Goal: Task Accomplishment & Management: Manage account settings

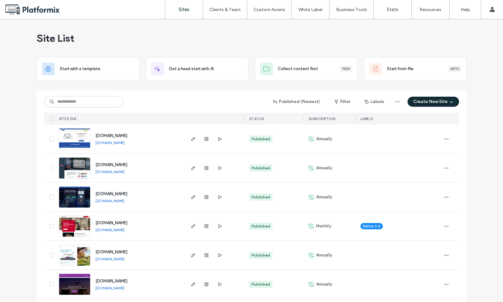
click at [82, 142] on img at bounding box center [74, 150] width 31 height 43
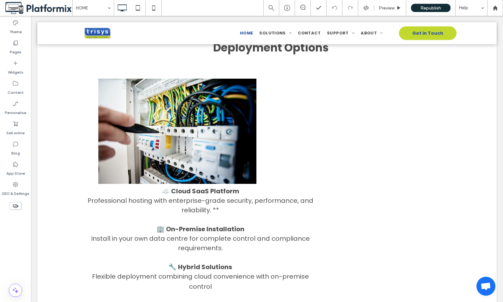
scroll to position [1455, 0]
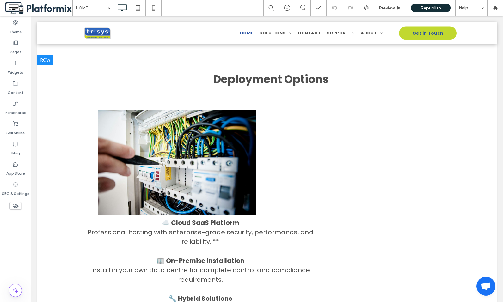
click at [45, 62] on div at bounding box center [45, 60] width 16 height 10
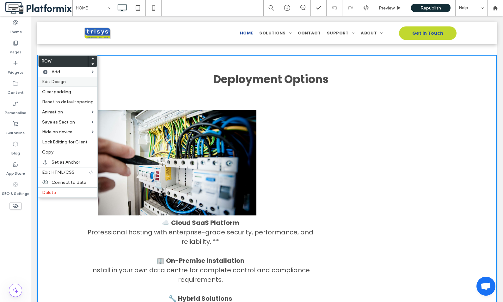
click at [68, 80] on label "Edit Design" at bounding box center [68, 81] width 52 height 5
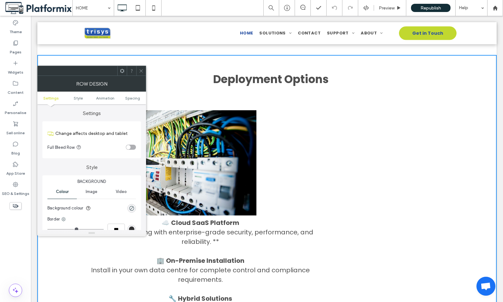
click at [124, 75] on span at bounding box center [122, 70] width 5 height 9
click at [132, 98] on span "Spacing" at bounding box center [132, 98] width 15 height 5
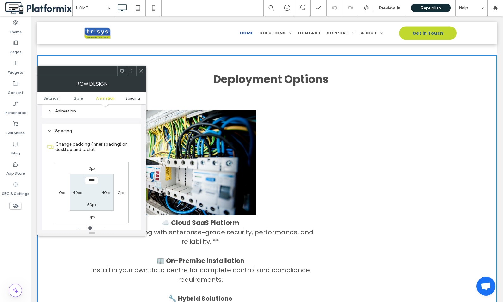
scroll to position [179, 0]
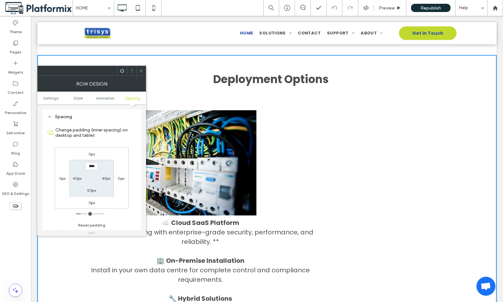
click at [141, 70] on icon at bounding box center [141, 71] width 5 height 5
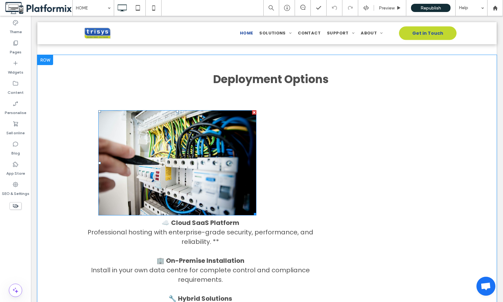
click at [182, 135] on img at bounding box center [177, 162] width 158 height 105
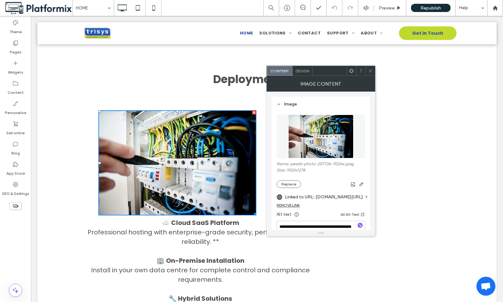
click at [352, 71] on icon at bounding box center [351, 71] width 5 height 5
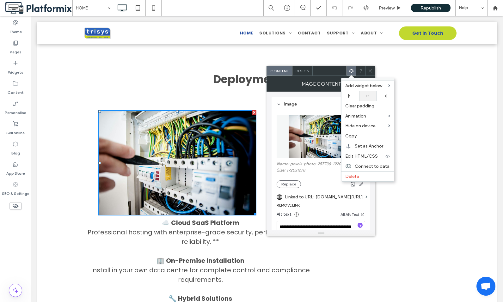
click at [368, 95] on use at bounding box center [368, 96] width 4 height 3
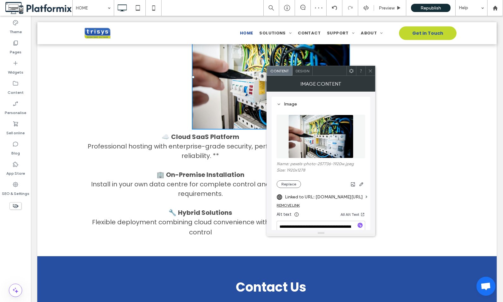
scroll to position [1550, 0]
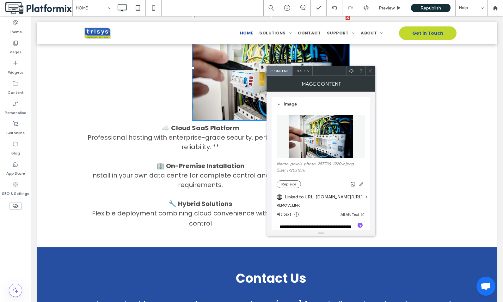
click at [372, 71] on icon at bounding box center [370, 71] width 5 height 5
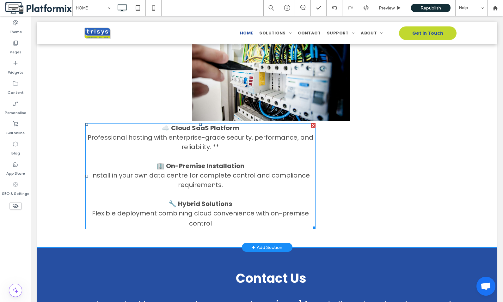
click at [148, 127] on h4 "☁️ Cloud SaaS Platform" at bounding box center [200, 127] width 230 height 9
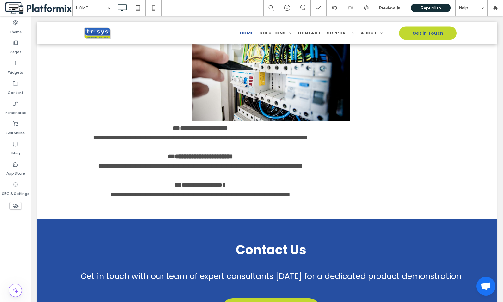
type input "*******"
type input "**"
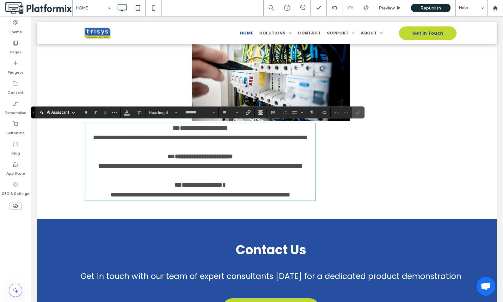
click at [346, 164] on div "**********" at bounding box center [268, 89] width 380 height 227
click at [164, 123] on div "**********" at bounding box center [268, 89] width 380 height 227
click at [298, 142] on h4 "**********" at bounding box center [200, 137] width 230 height 9
click at [261, 112] on icon "Alignment" at bounding box center [260, 112] width 5 height 5
click at [266, 142] on icon "ui.textEditor.alignment.right" at bounding box center [265, 141] width 5 height 5
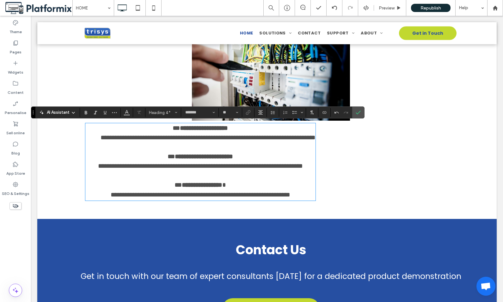
click at [173, 127] on span "**" at bounding box center [176, 128] width 7 height 6
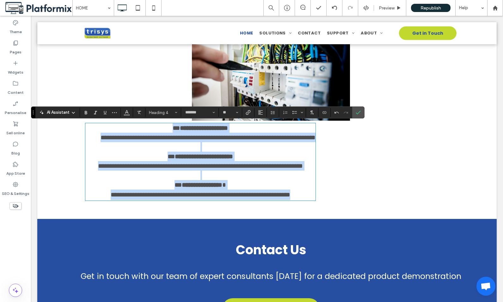
drag, startPoint x: 144, startPoint y: 127, endPoint x: 260, endPoint y: 239, distance: 160.9
click at [260, 219] on div "**********" at bounding box center [267, 89] width 460 height 259
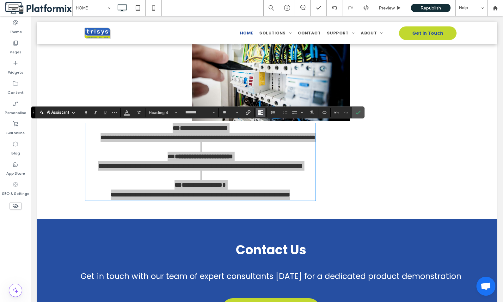
click at [261, 114] on icon "Alignment" at bounding box center [260, 112] width 5 height 5
click at [268, 133] on div "ui.textEditor.alignment.center" at bounding box center [267, 132] width 8 height 5
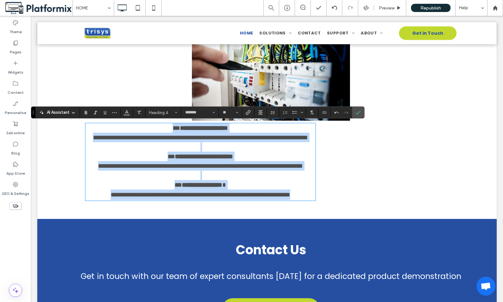
click at [313, 152] on h4 at bounding box center [200, 146] width 230 height 9
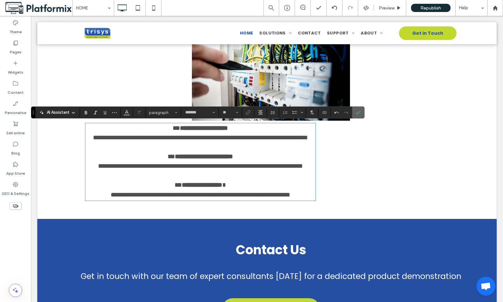
drag, startPoint x: 361, startPoint y: 110, endPoint x: 329, endPoint y: 94, distance: 35.2
click at [361, 110] on icon "Confirm" at bounding box center [358, 112] width 5 height 5
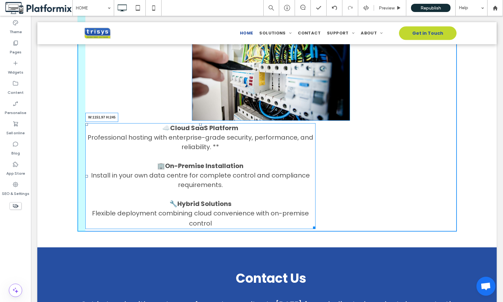
drag, startPoint x: 313, startPoint y: 229, endPoint x: 478, endPoint y: 244, distance: 165.8
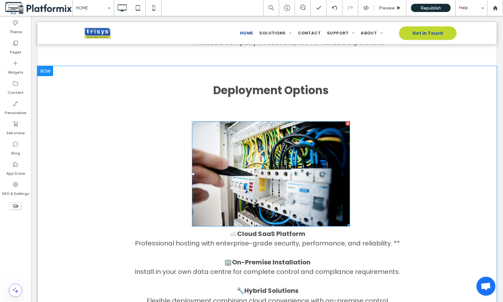
scroll to position [1450, 0]
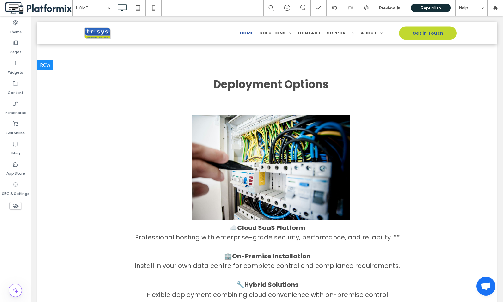
click at [47, 68] on div at bounding box center [45, 65] width 16 height 10
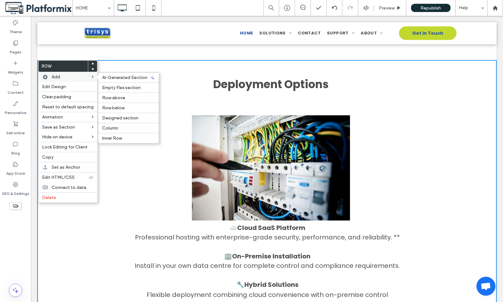
click at [49, 75] on div "Add AI-Generated Section Empty Flex section Row above Row below Designed sectio…" at bounding box center [67, 77] width 59 height 10
click at [117, 139] on span "Inner Row" at bounding box center [112, 138] width 20 height 5
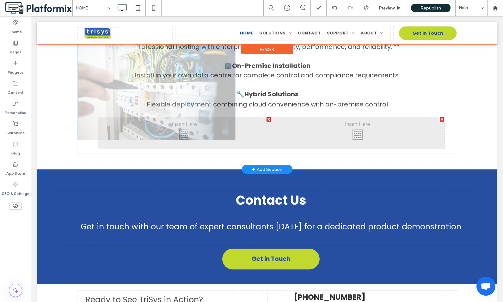
scroll to position [1513, 0]
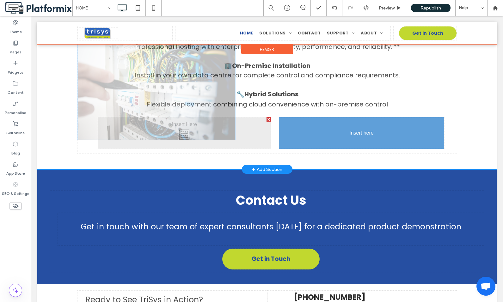
drag, startPoint x: 251, startPoint y: 94, endPoint x: 394, endPoint y: 149, distance: 153.4
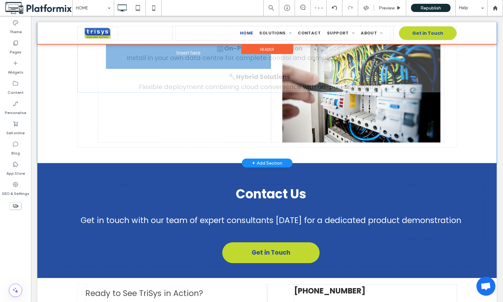
drag, startPoint x: 266, startPoint y: 78, endPoint x: 187, endPoint y: 113, distance: 87.1
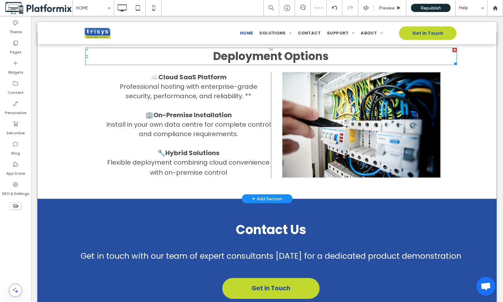
scroll to position [1418, 0]
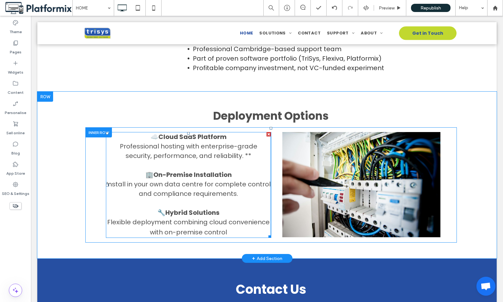
click at [159, 136] on strong "Cloud SaaS Platform" at bounding box center [192, 137] width 68 height 9
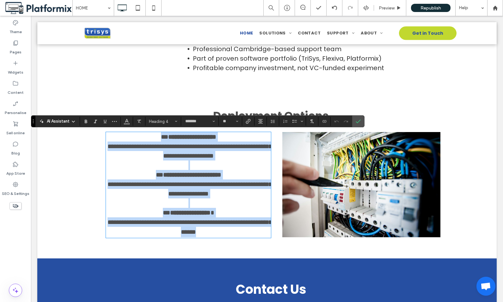
drag, startPoint x: 148, startPoint y: 135, endPoint x: 245, endPoint y: 235, distance: 138.7
click at [245, 235] on div "**********" at bounding box center [188, 184] width 165 height 105
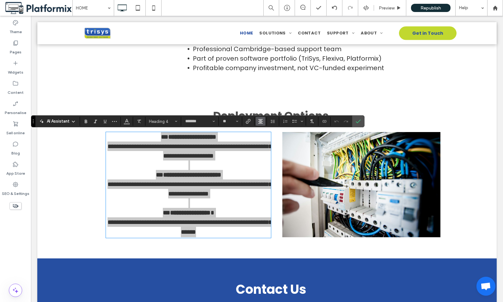
click at [261, 123] on use "Alignment" at bounding box center [260, 121] width 4 height 4
click at [262, 131] on label "ui.textEditor.alignment.left" at bounding box center [267, 131] width 22 height 9
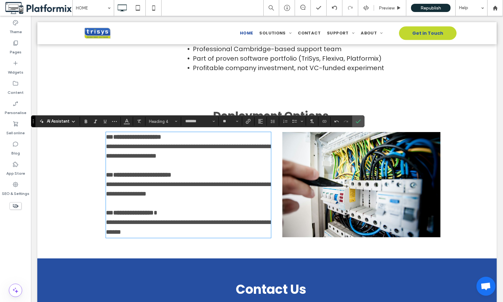
click at [459, 154] on div "**********" at bounding box center [267, 175] width 460 height 167
click at [359, 121] on use "Confirm" at bounding box center [358, 122] width 5 height 4
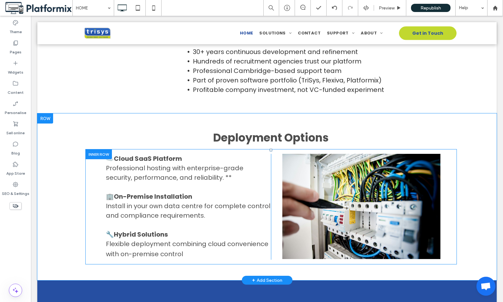
scroll to position [1450, 0]
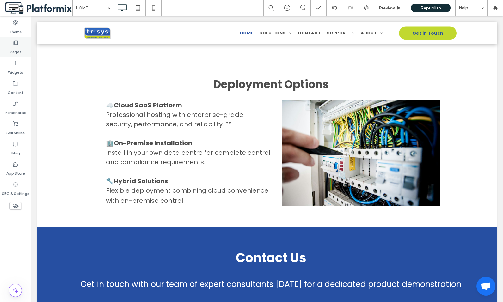
click at [17, 52] on label "Pages" at bounding box center [16, 50] width 12 height 9
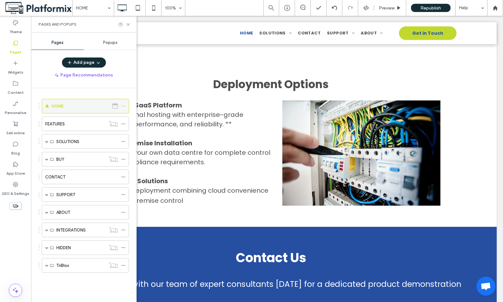
click at [123, 104] on icon at bounding box center [123, 106] width 4 height 4
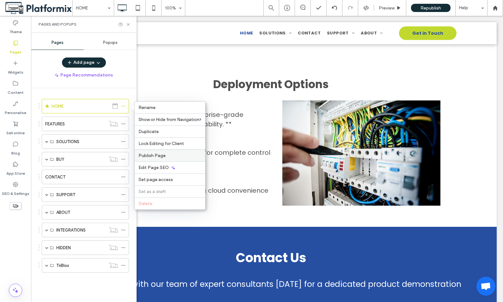
click at [155, 157] on span "Publish Page" at bounding box center [152, 155] width 27 height 5
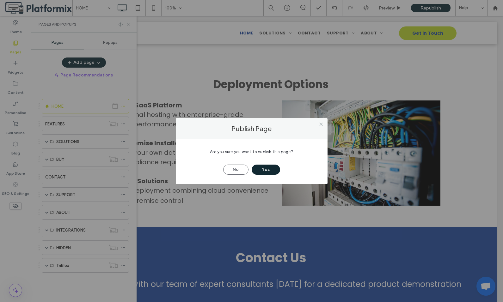
click at [264, 171] on button "Yes" at bounding box center [266, 170] width 28 height 10
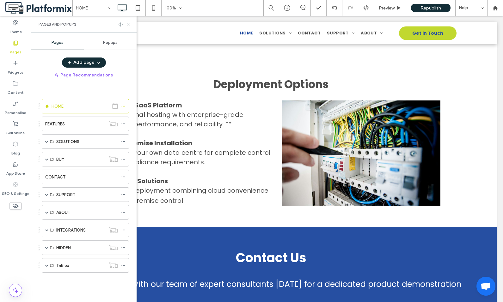
click at [128, 25] on use at bounding box center [128, 24] width 3 height 3
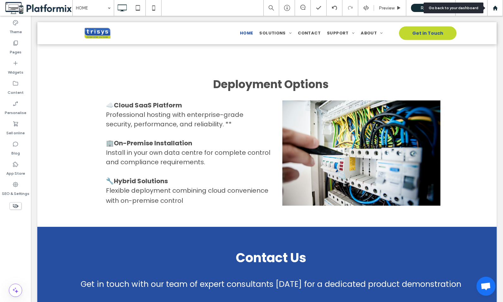
click at [495, 8] on use at bounding box center [495, 7] width 5 height 5
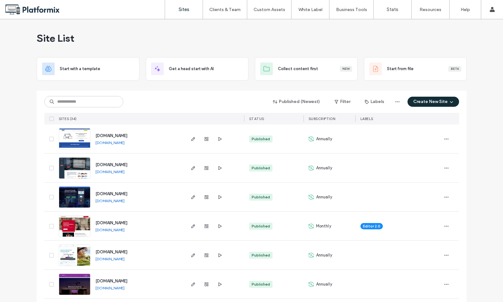
click at [74, 170] on img at bounding box center [74, 179] width 31 height 43
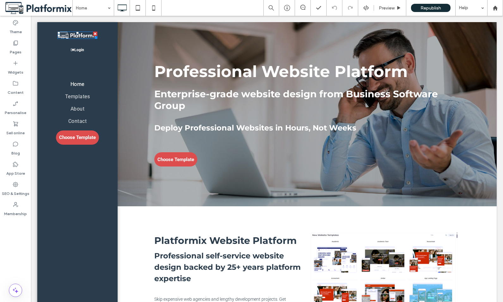
click at [75, 35] on img at bounding box center [78, 35] width 40 height 7
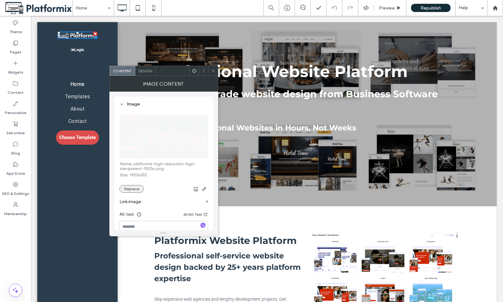
click at [133, 189] on button "Replace" at bounding box center [132, 189] width 24 height 8
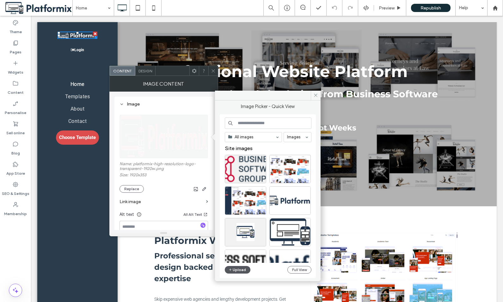
click at [235, 272] on button "Upload" at bounding box center [238, 270] width 26 height 8
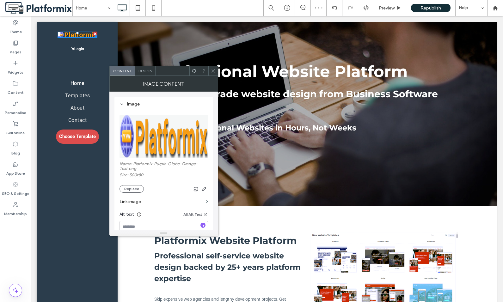
click at [214, 70] on use at bounding box center [213, 70] width 3 height 3
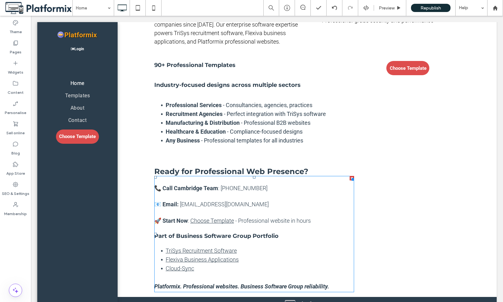
scroll to position [758, 0]
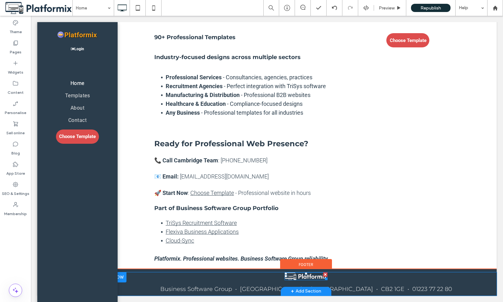
click at [298, 277] on img at bounding box center [306, 277] width 43 height 8
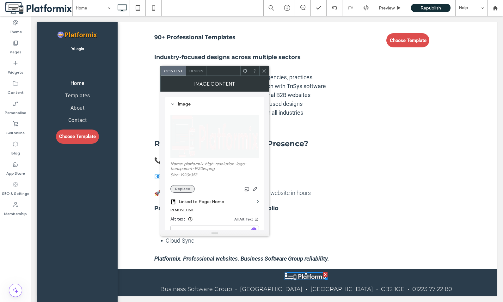
click at [184, 190] on button "Replace" at bounding box center [183, 189] width 24 height 8
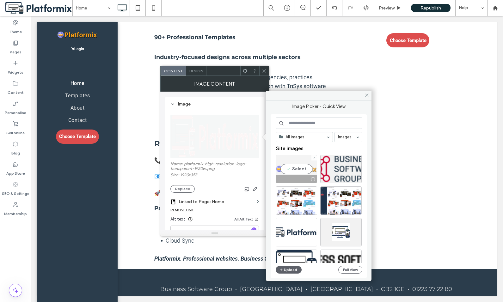
click at [292, 167] on div "Select" at bounding box center [296, 169] width 41 height 28
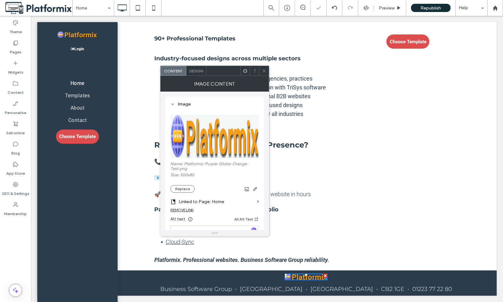
scroll to position [756, 0]
click at [264, 70] on icon at bounding box center [264, 71] width 5 height 5
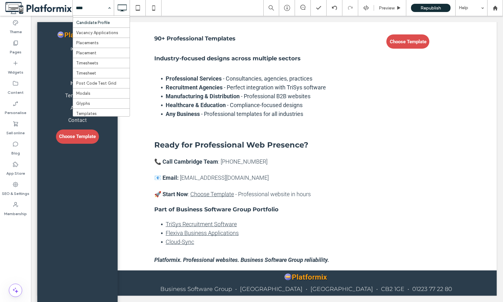
scroll to position [95, 0]
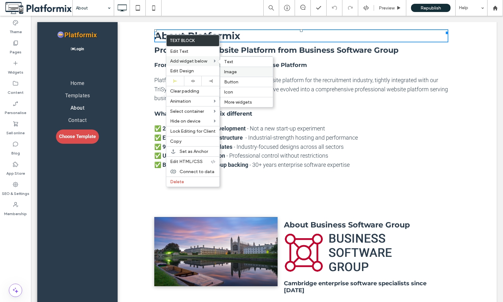
click at [241, 74] on label "Image" at bounding box center [246, 71] width 45 height 5
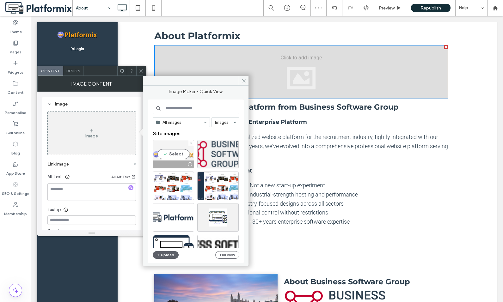
click at [181, 155] on div "Select" at bounding box center [173, 154] width 41 height 28
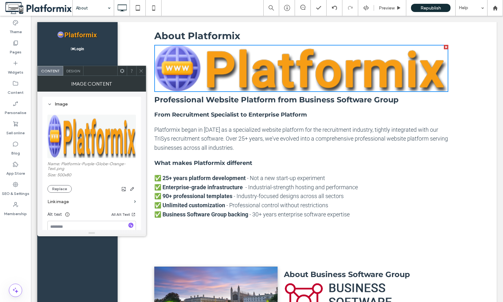
click at [141, 70] on icon at bounding box center [141, 71] width 5 height 5
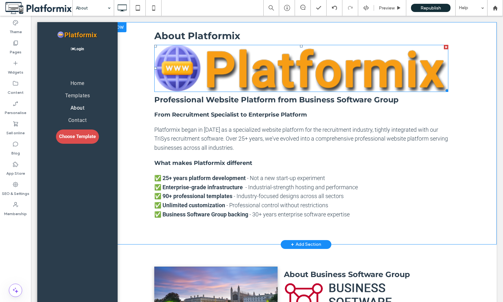
click at [298, 68] on img at bounding box center [301, 68] width 294 height 47
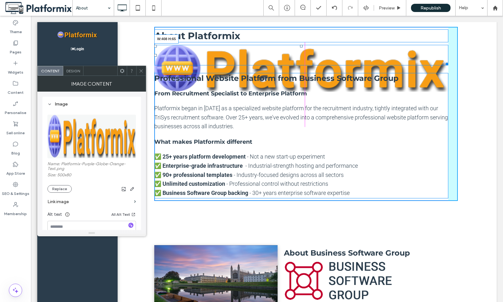
drag, startPoint x: 444, startPoint y: 90, endPoint x: 395, endPoint y: 70, distance: 53.5
click at [364, 54] on div "About Platformix W:408 H:65 Professional Website Platform from Business Softwar…" at bounding box center [306, 114] width 304 height 174
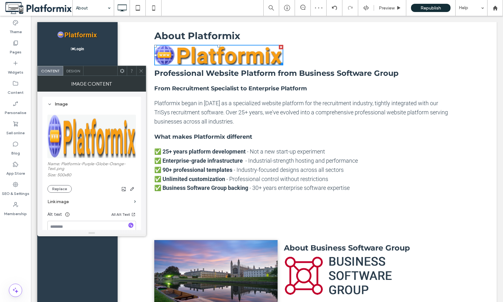
click at [89, 251] on div "Home Templates About Contact Choose Template Click To Paste Row" at bounding box center [77, 163] width 80 height 197
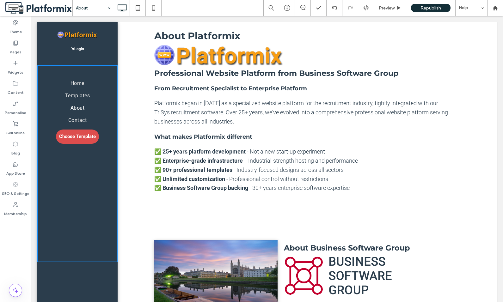
click at [170, 72] on span "Professional Website Platform from Business Software Group" at bounding box center [276, 73] width 245 height 9
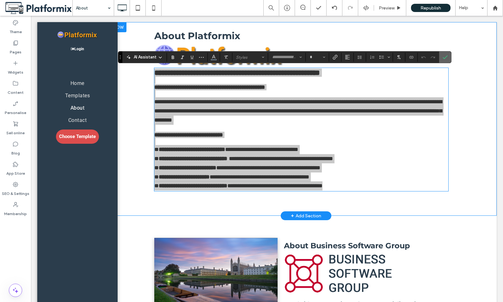
click at [445, 56] on icon "Confirm" at bounding box center [445, 57] width 5 height 5
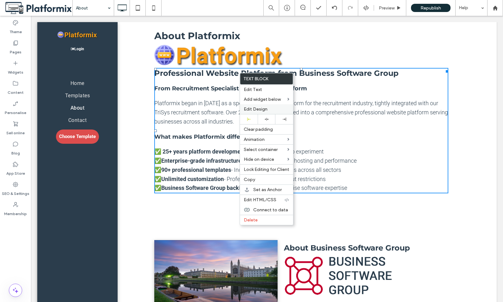
click at [257, 108] on span "Edit Design" at bounding box center [256, 109] width 24 height 5
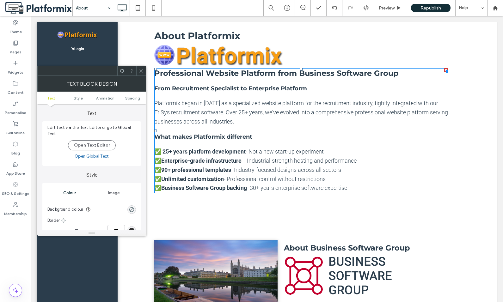
click at [132, 101] on ul "Text Style Animation Spacing" at bounding box center [91, 98] width 109 height 13
click at [133, 98] on span "Spacing" at bounding box center [132, 98] width 15 height 5
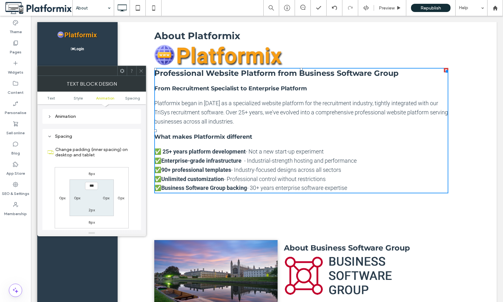
scroll to position [181, 0]
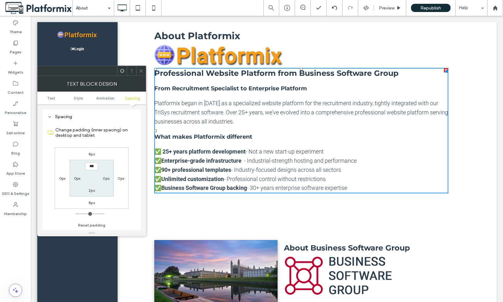
click at [93, 154] on label "8px" at bounding box center [92, 154] width 6 height 5
type input "*"
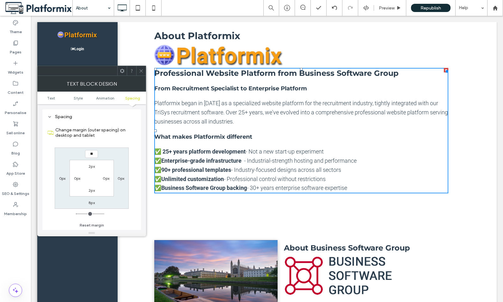
type input "**"
type input "****"
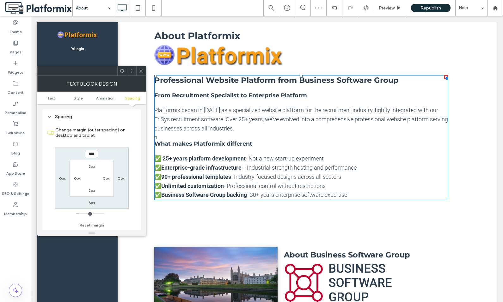
click at [142, 72] on icon at bounding box center [141, 71] width 5 height 5
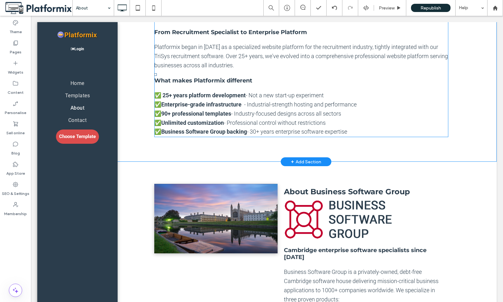
scroll to position [0, 0]
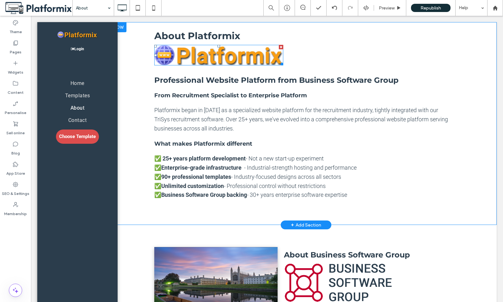
click at [200, 55] on img at bounding box center [218, 55] width 129 height 21
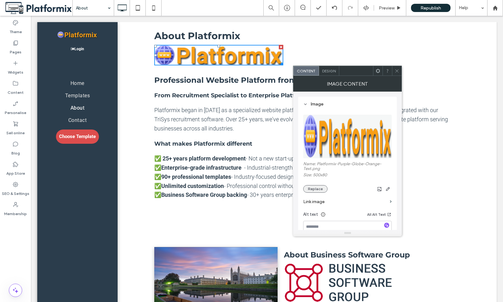
click at [309, 190] on button "Replace" at bounding box center [315, 189] width 24 height 8
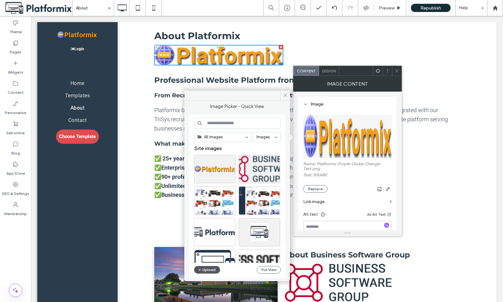
click at [206, 269] on button "Upload" at bounding box center [207, 270] width 26 height 8
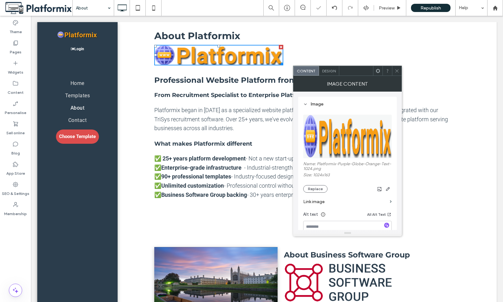
click at [399, 71] on icon at bounding box center [397, 71] width 5 height 5
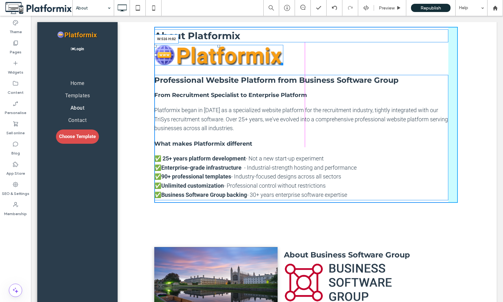
drag, startPoint x: 279, startPoint y: 63, endPoint x: 295, endPoint y: 66, distance: 17.1
click at [283, 65] on div "W:516 H:82" at bounding box center [218, 55] width 129 height 21
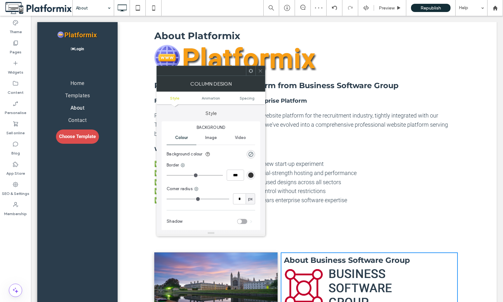
click at [261, 69] on icon at bounding box center [260, 71] width 5 height 5
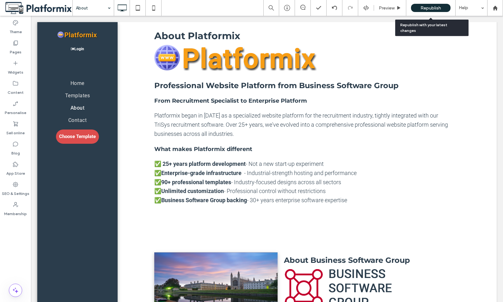
click at [425, 8] on span "Republish" at bounding box center [431, 7] width 21 height 5
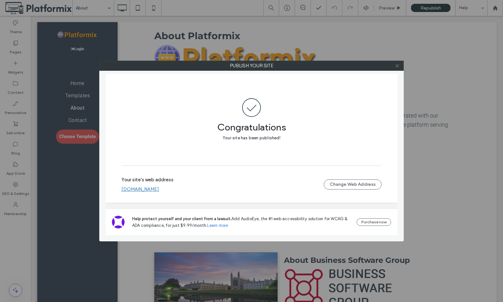
click at [396, 65] on icon at bounding box center [397, 66] width 5 height 5
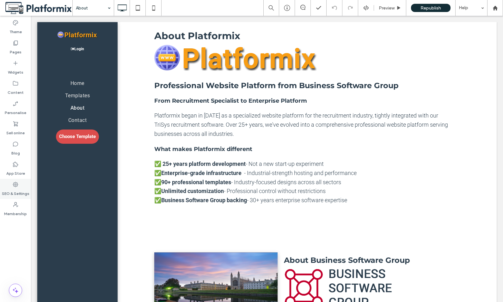
click at [15, 189] on label "SEO & Settings" at bounding box center [16, 192] width 28 height 9
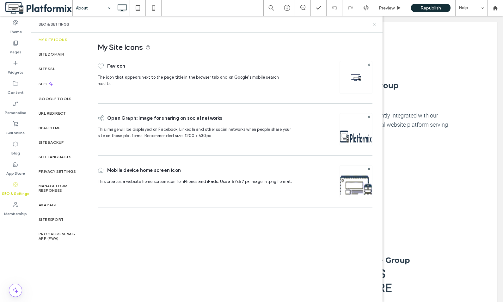
click at [352, 77] on img at bounding box center [356, 77] width 10 height 10
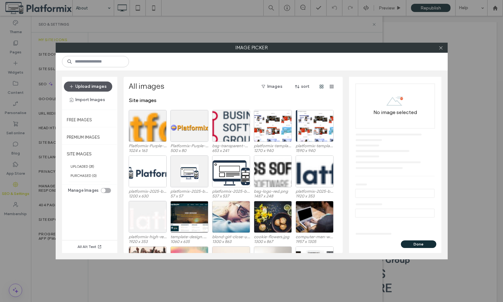
click at [86, 86] on button "Upload images" at bounding box center [88, 87] width 48 height 10
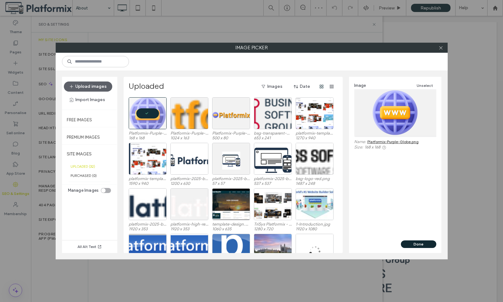
click at [416, 244] on button "Done" at bounding box center [418, 245] width 35 height 8
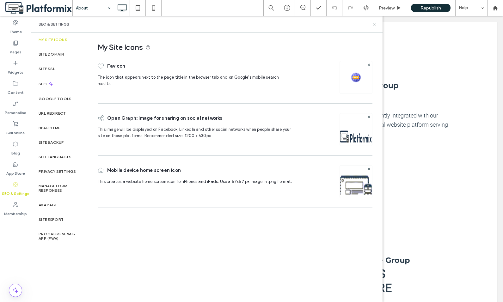
click at [356, 187] on img at bounding box center [356, 190] width 32 height 43
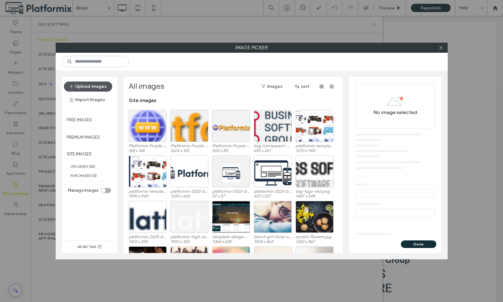
click at [86, 87] on button "Upload images" at bounding box center [88, 87] width 48 height 10
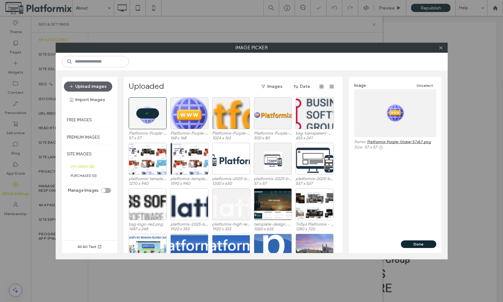
click at [413, 246] on button "Done" at bounding box center [418, 245] width 35 height 8
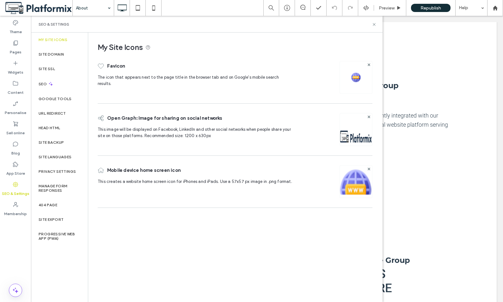
click at [357, 130] on img at bounding box center [356, 138] width 32 height 43
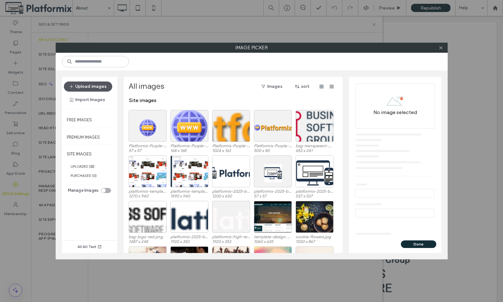
click at [85, 86] on button "Upload images" at bounding box center [88, 87] width 48 height 10
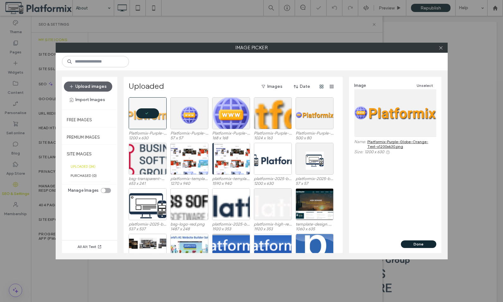
click at [417, 245] on button "Done" at bounding box center [418, 245] width 35 height 8
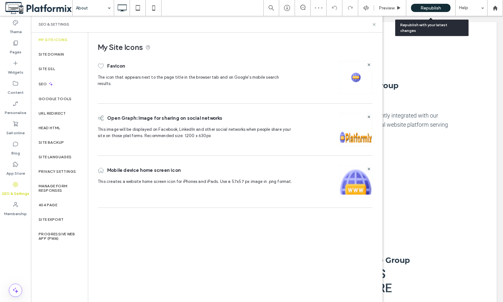
click at [430, 6] on span "Republish" at bounding box center [431, 7] width 21 height 5
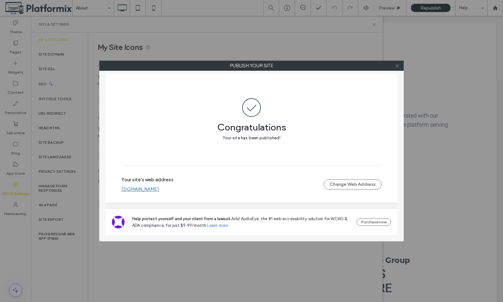
click at [397, 63] on span at bounding box center [397, 65] width 5 height 9
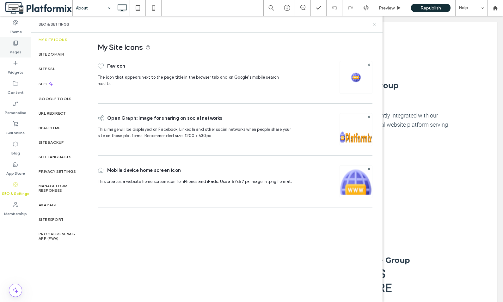
click at [18, 47] on label "Pages" at bounding box center [16, 50] width 12 height 9
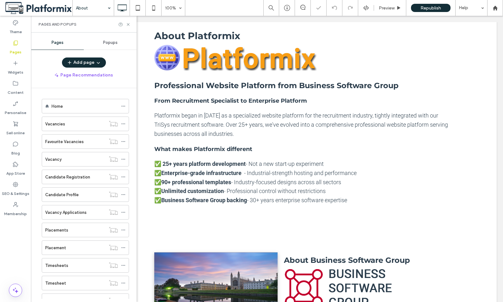
click at [114, 41] on span "Popups" at bounding box center [110, 42] width 15 height 5
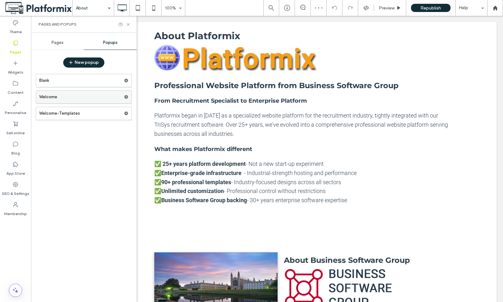
click at [89, 100] on label "Welcome" at bounding box center [81, 97] width 85 height 13
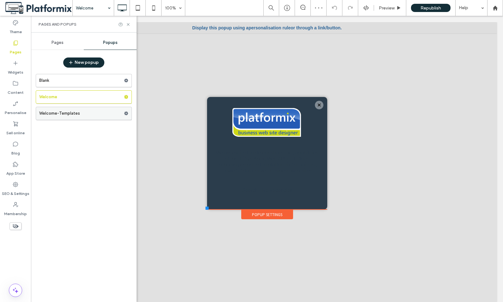
click at [78, 113] on label "Welcome-Templates" at bounding box center [81, 113] width 85 height 13
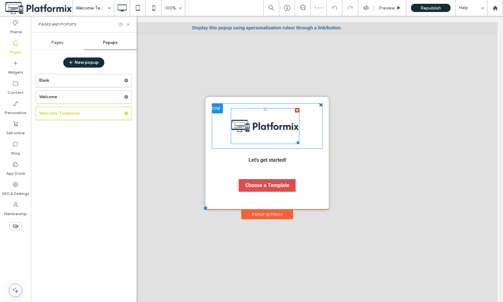
click at [255, 124] on img at bounding box center [265, 126] width 69 height 36
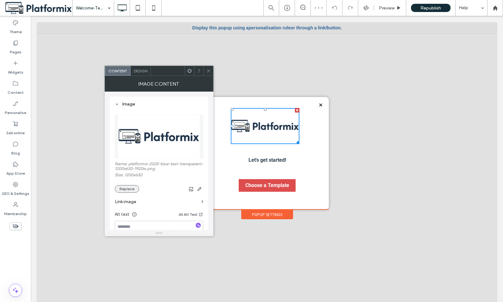
click at [123, 188] on button "Replace" at bounding box center [127, 189] width 24 height 8
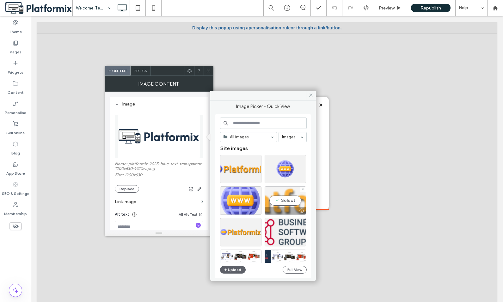
click at [282, 200] on div "Select" at bounding box center [285, 201] width 41 height 28
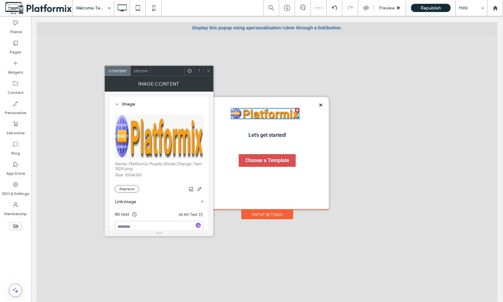
click at [207, 71] on icon at bounding box center [208, 71] width 5 height 5
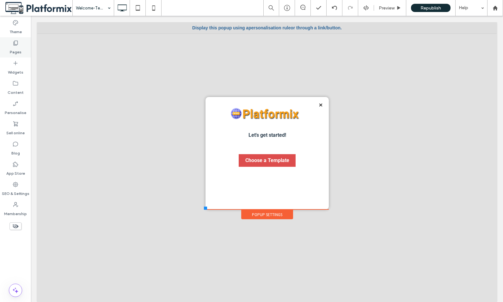
click at [17, 42] on icon at bounding box center [15, 43] width 6 height 6
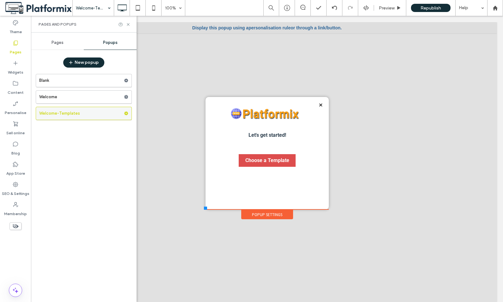
click at [126, 112] on use at bounding box center [126, 114] width 4 height 4
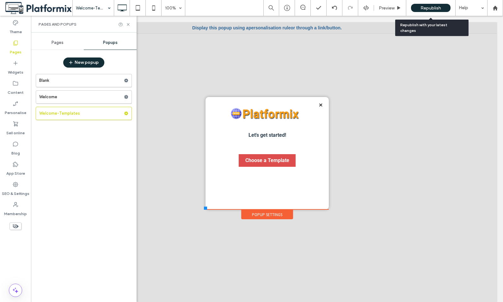
click at [427, 6] on span "Republish" at bounding box center [431, 7] width 21 height 5
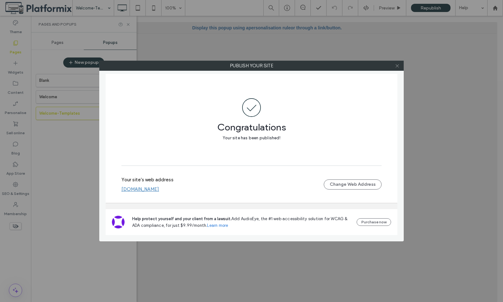
click at [396, 65] on icon at bounding box center [397, 66] width 5 height 5
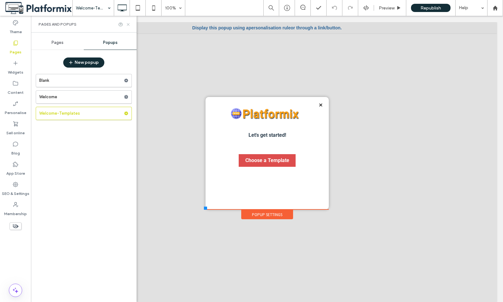
click at [129, 23] on use at bounding box center [128, 24] width 3 height 3
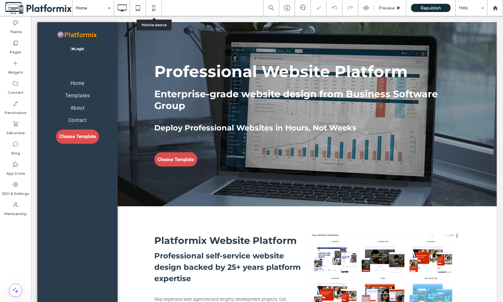
click at [154, 10] on use at bounding box center [153, 7] width 3 height 5
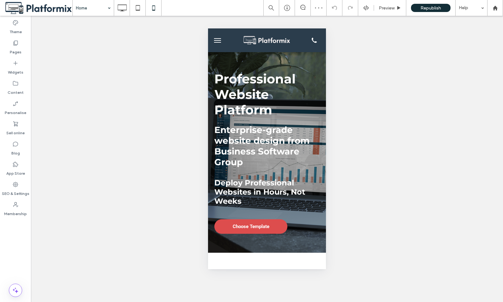
click at [218, 42] on span "menu" at bounding box center [217, 42] width 7 height 1
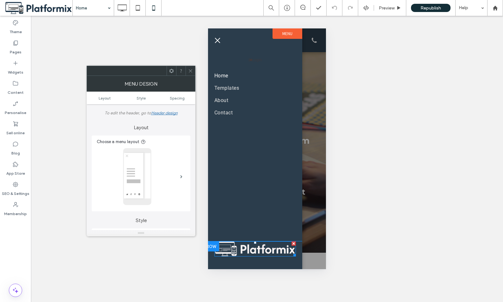
click at [253, 248] on img at bounding box center [255, 249] width 82 height 15
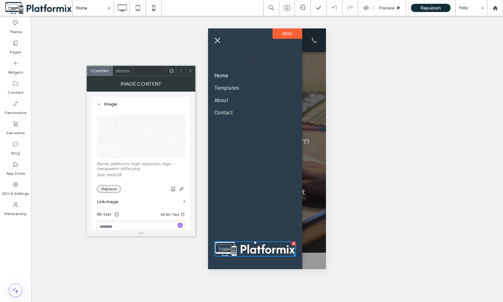
click at [113, 188] on button "Replace" at bounding box center [109, 189] width 24 height 8
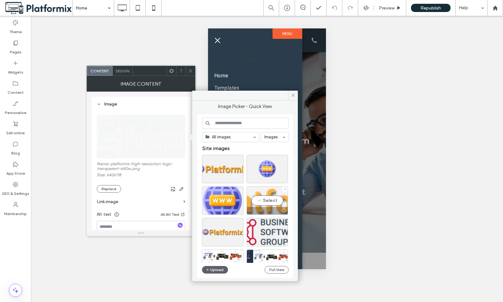
click at [264, 201] on div "Select" at bounding box center [267, 201] width 41 height 28
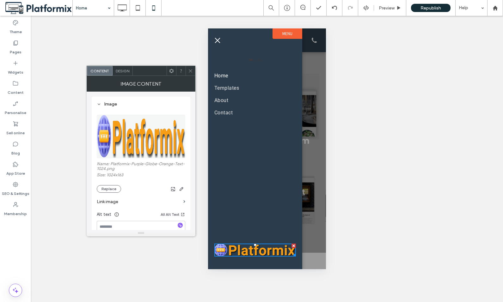
click at [217, 40] on span "menu" at bounding box center [217, 40] width 5 height 5
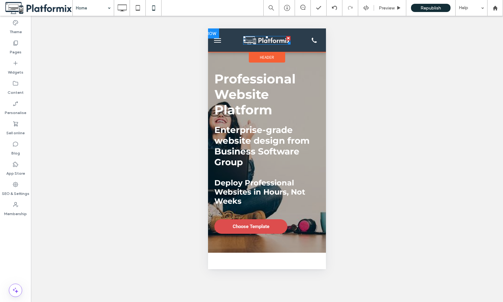
click at [263, 40] on img at bounding box center [266, 40] width 47 height 9
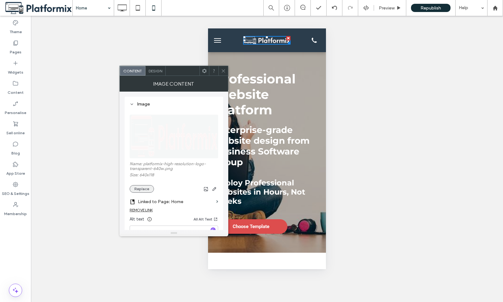
click at [140, 188] on button "Replace" at bounding box center [142, 189] width 24 height 8
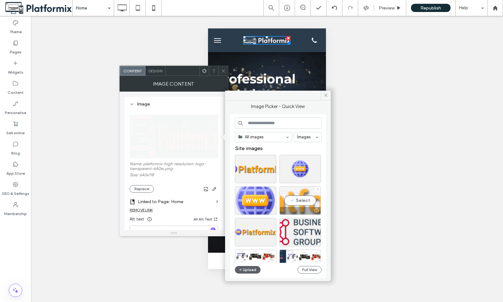
click at [300, 200] on div "Select" at bounding box center [300, 201] width 41 height 28
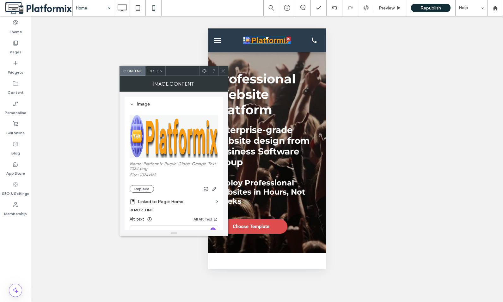
click at [224, 71] on use at bounding box center [223, 70] width 3 height 3
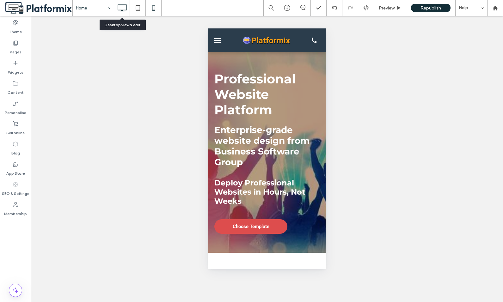
click at [118, 9] on icon at bounding box center [122, 8] width 13 height 13
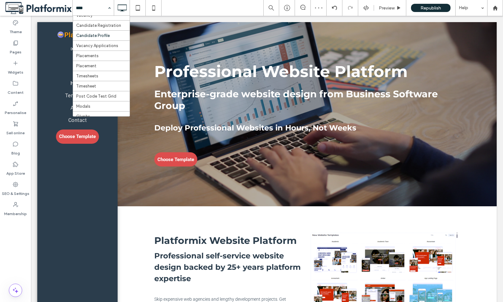
scroll to position [95, 0]
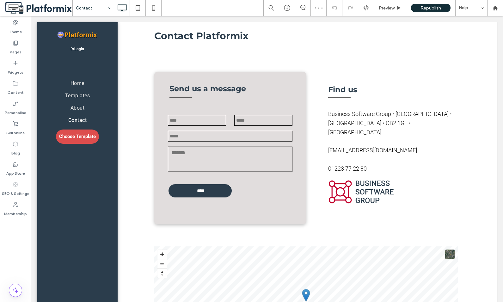
click at [90, 8] on input at bounding box center [92, 8] width 32 height 16
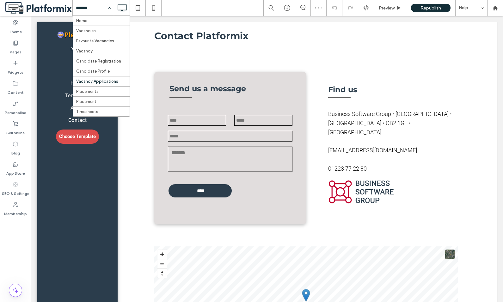
scroll to position [152, 0]
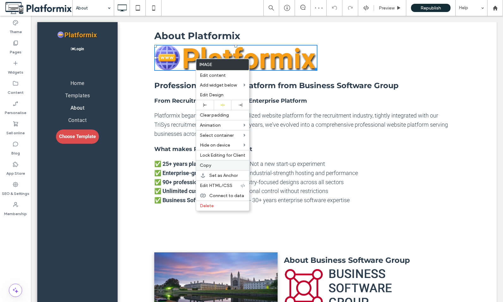
click at [206, 164] on span "Copy" at bounding box center [205, 165] width 11 height 5
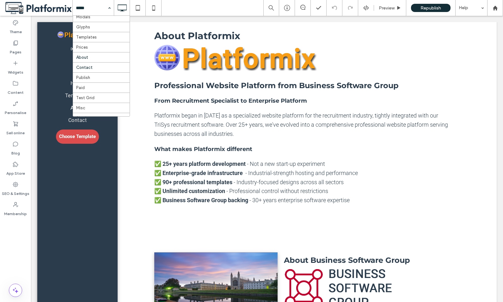
scroll to position [127, 0]
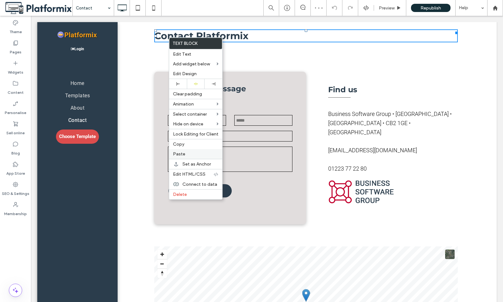
click at [187, 152] on label "Paste" at bounding box center [196, 154] width 46 height 5
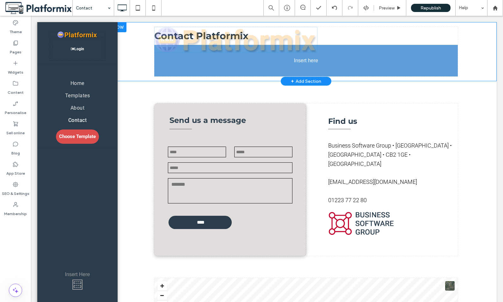
drag, startPoint x: 193, startPoint y: 38, endPoint x: 227, endPoint y: 81, distance: 55.4
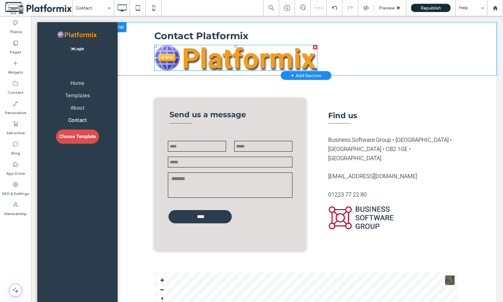
click at [292, 59] on img at bounding box center [235, 58] width 163 height 26
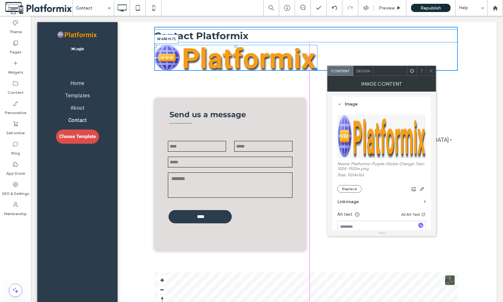
drag, startPoint x: 313, startPoint y: 67, endPoint x: 338, endPoint y: 80, distance: 27.2
click at [308, 64] on div "Contact Platformix W:448 H:71 Click To Paste" at bounding box center [306, 49] width 304 height 44
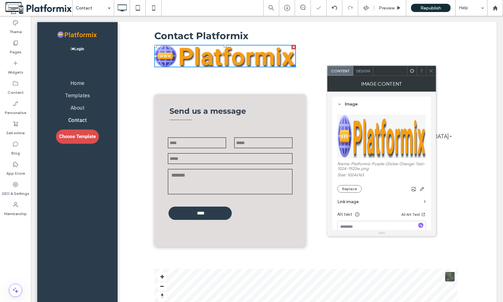
click at [462, 123] on div "Send us a message send us a message Name: Email: Phone: Message: **** Thank you…" at bounding box center [306, 170] width 382 height 197
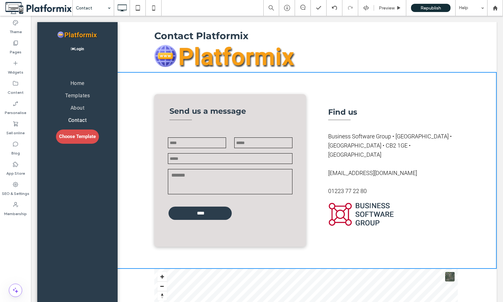
click at [213, 55] on img at bounding box center [225, 56] width 142 height 22
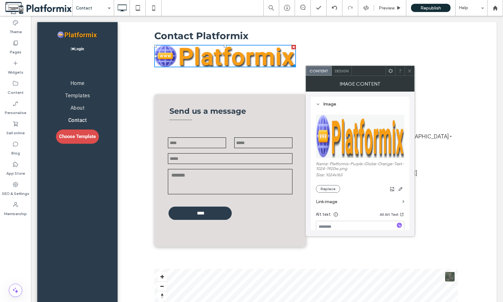
click at [410, 69] on icon at bounding box center [409, 71] width 5 height 5
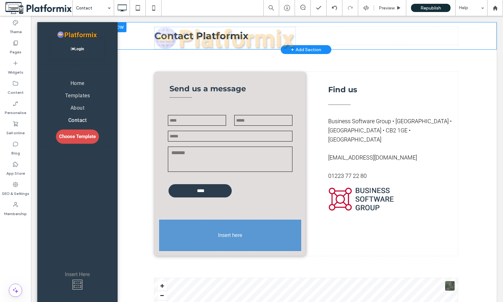
drag, startPoint x: 220, startPoint y: 55, endPoint x: 241, endPoint y: 251, distance: 197.3
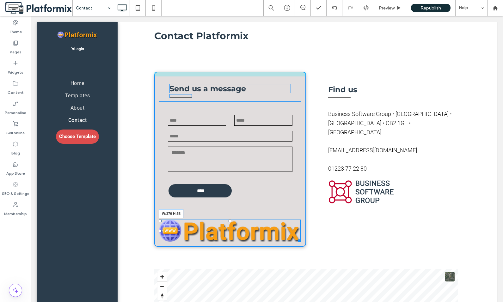
drag, startPoint x: 296, startPoint y: 242, endPoint x: 315, endPoint y: 250, distance: 20.0
click at [284, 234] on div "Send us a message send us a message Name: Email: Phone: Message: **** Thank you…" at bounding box center [230, 159] width 152 height 175
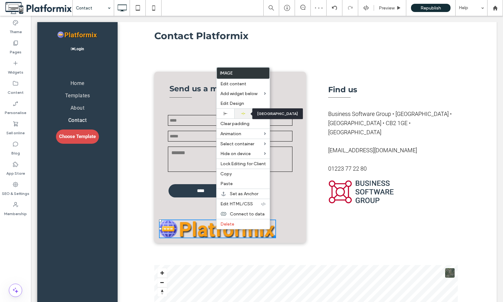
click at [242, 113] on icon at bounding box center [243, 114] width 4 height 4
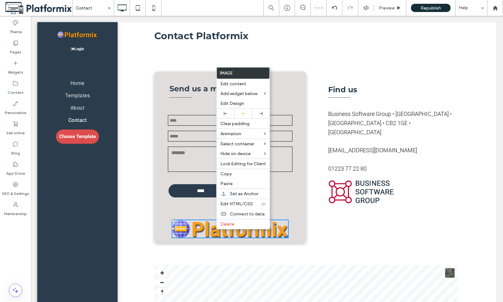
click at [413, 63] on div "Send us a message send us a message Name: Email: Phone: Message: **** Thank you…" at bounding box center [306, 158] width 382 height 216
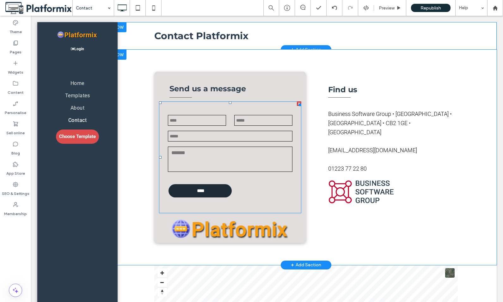
click at [200, 189] on input "****" at bounding box center [201, 190] width 62 height 13
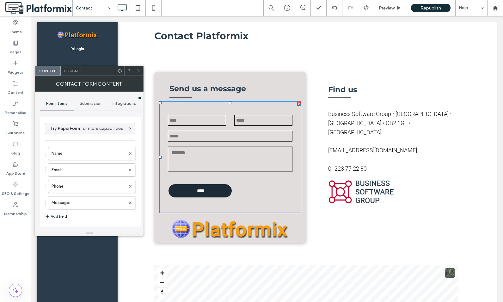
type input "****"
type input "**********"
click at [69, 72] on span "Design" at bounding box center [71, 71] width 14 height 5
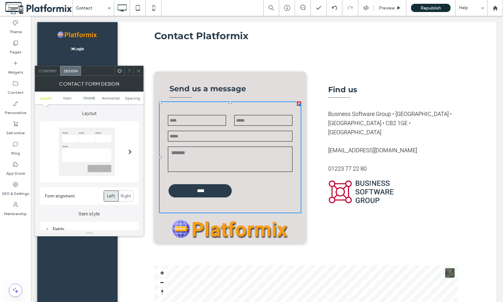
click at [131, 151] on span at bounding box center [129, 152] width 3 height 5
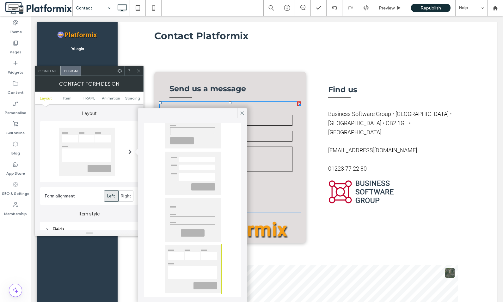
scroll to position [44, 0]
click at [186, 218] on div at bounding box center [193, 216] width 56 height 44
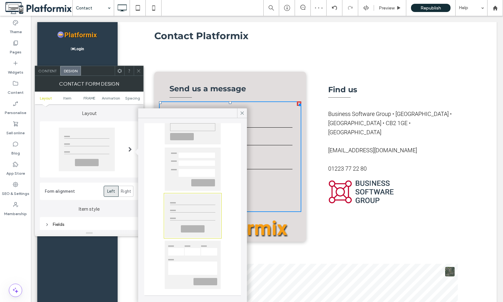
drag, startPoint x: 237, startPoint y: 129, endPoint x: 393, endPoint y: 105, distance: 157.8
drag, startPoint x: 233, startPoint y: 130, endPoint x: 331, endPoint y: 65, distance: 118.0
click at [241, 113] on icon at bounding box center [242, 113] width 6 height 6
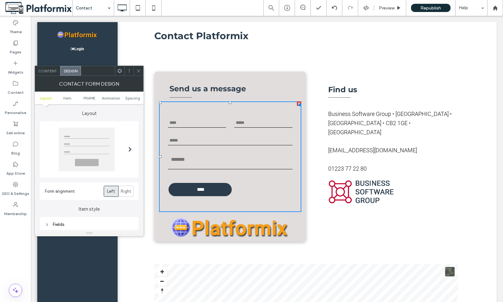
click at [130, 149] on span at bounding box center [129, 149] width 3 height 5
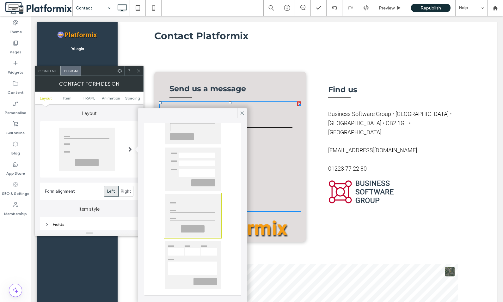
click at [182, 165] on div at bounding box center [193, 169] width 56 height 43
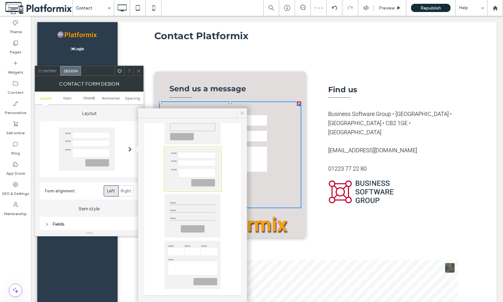
click at [240, 112] on icon at bounding box center [242, 113] width 6 height 6
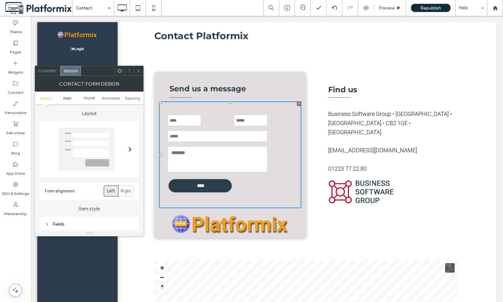
click at [65, 98] on span "Item" at bounding box center [67, 98] width 8 height 5
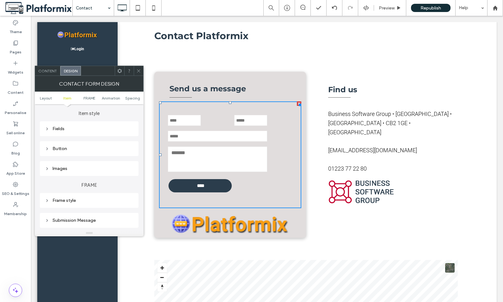
scroll to position [96, 0]
click at [46, 129] on icon at bounding box center [47, 129] width 4 height 4
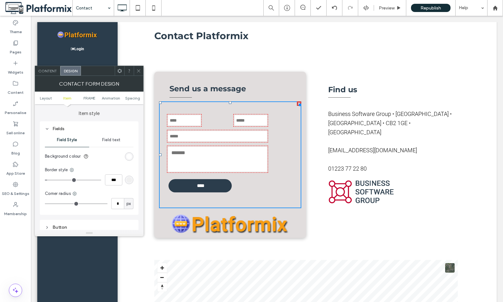
scroll to position [127, 0]
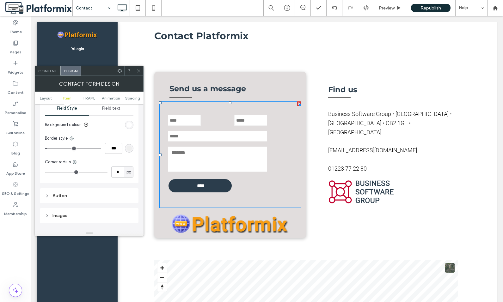
click at [112, 107] on span "Field text" at bounding box center [111, 108] width 18 height 5
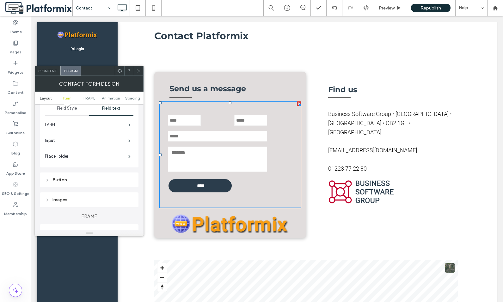
click at [46, 97] on span "Layout" at bounding box center [46, 98] width 12 height 5
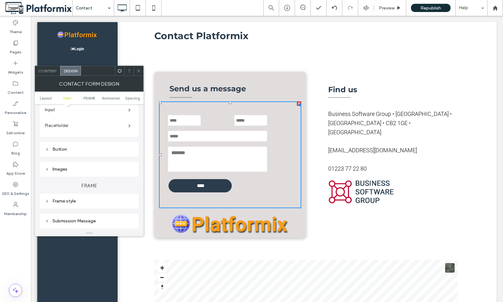
scroll to position [158, 0]
click at [48, 201] on icon at bounding box center [47, 201] width 4 height 4
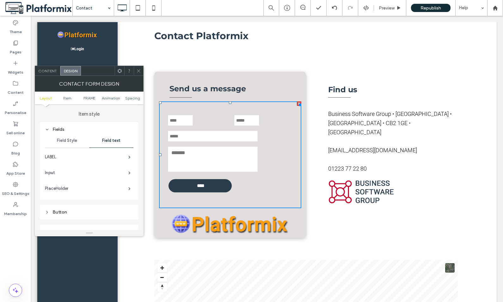
scroll to position [0, 0]
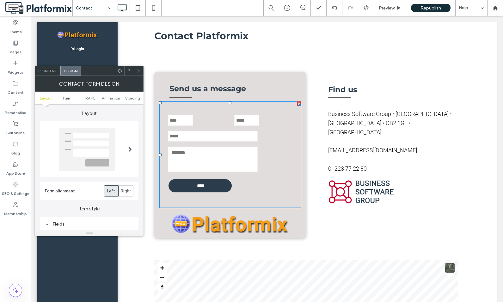
click at [62, 99] on link "Item" at bounding box center [68, 98] width 22 height 5
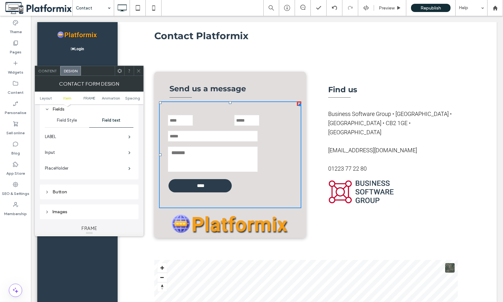
scroll to position [159, 0]
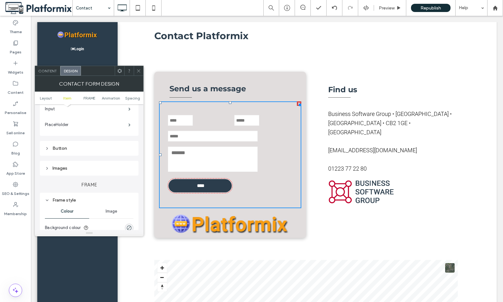
click at [47, 149] on icon at bounding box center [47, 148] width 4 height 4
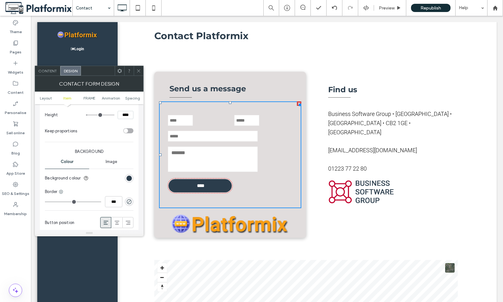
scroll to position [285, 0]
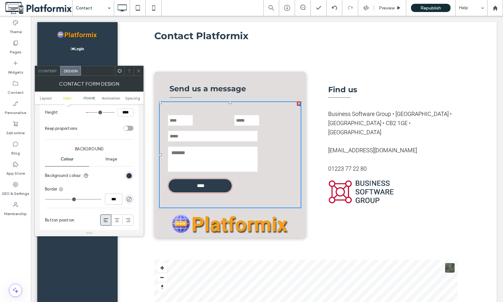
click at [131, 127] on div "toggle" at bounding box center [128, 128] width 10 height 5
click at [126, 128] on div "toggle" at bounding box center [128, 128] width 10 height 5
click at [117, 220] on use at bounding box center [117, 221] width 5 height 4
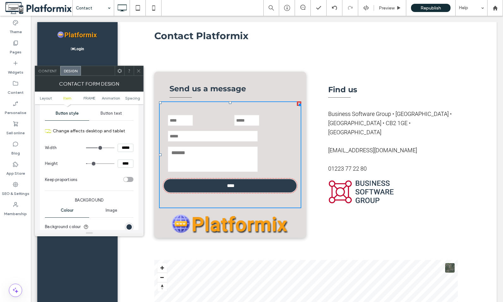
scroll to position [222, 0]
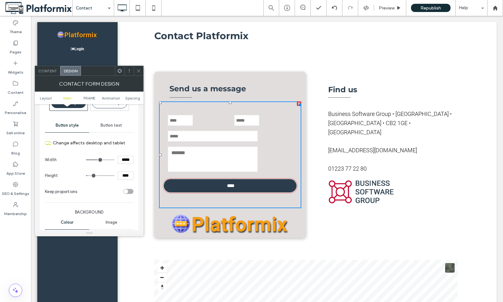
type input "***"
type input "*****"
type input "***"
type input "*****"
type input "***"
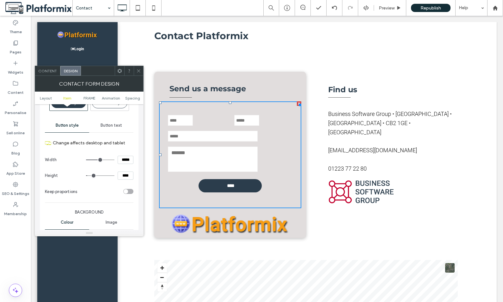
type input "*****"
type input "***"
click at [98, 160] on input "range" at bounding box center [100, 160] width 28 height 1
click at [187, 160] on textarea at bounding box center [213, 159] width 90 height 25
click at [46, 98] on span "Layout" at bounding box center [46, 98] width 12 height 5
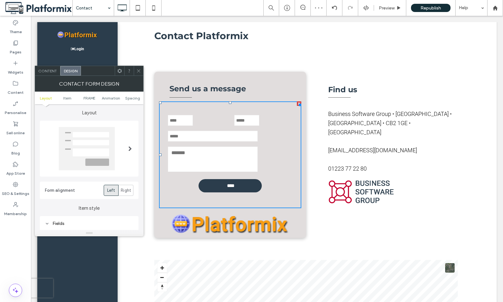
scroll to position [0, 0]
click at [124, 188] on span "Right" at bounding box center [126, 191] width 10 height 6
click at [109, 190] on span "Left" at bounding box center [111, 191] width 8 height 6
click at [67, 99] on span "Item" at bounding box center [67, 98] width 8 height 5
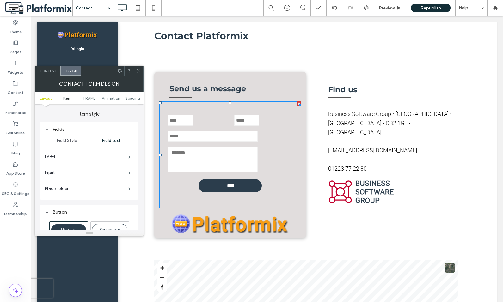
scroll to position [96, 0]
click at [60, 155] on label "LABEL" at bounding box center [87, 156] width 84 height 13
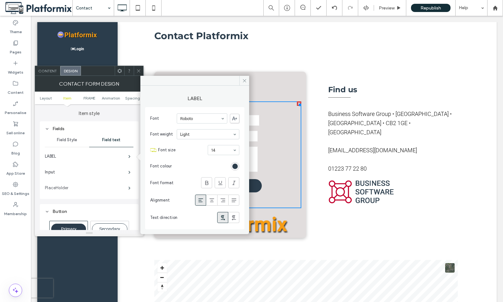
click at [46, 185] on label "PlaceHolder" at bounding box center [87, 188] width 84 height 13
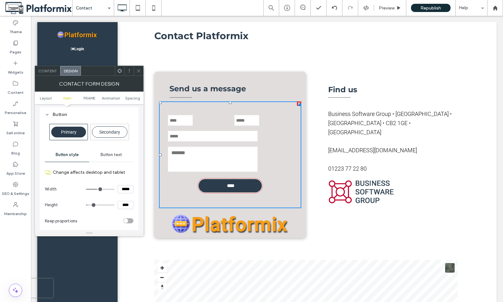
scroll to position [190, 0]
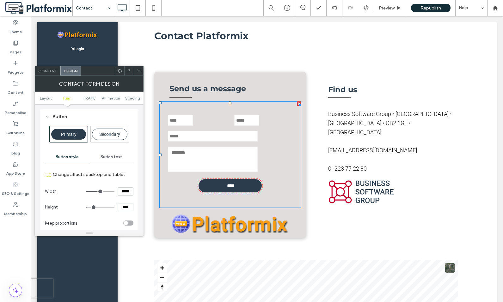
click at [113, 157] on span "Button text" at bounding box center [112, 157] width 22 height 5
click at [69, 157] on span "Button style" at bounding box center [67, 157] width 23 height 5
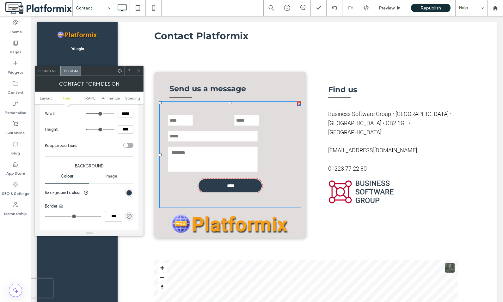
scroll to position [317, 0]
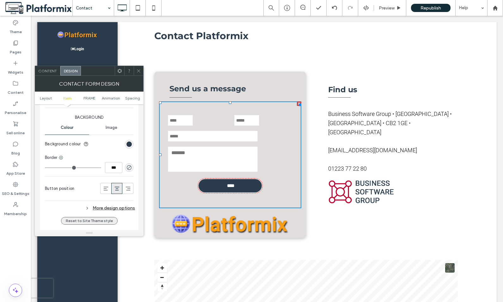
click at [88, 222] on button "Reset to Site Theme style" at bounding box center [89, 221] width 57 height 8
click at [88, 221] on button "Reset to Site Theme style" at bounding box center [89, 221] width 57 height 8
click at [338, 5] on div at bounding box center [335, 7] width 16 height 5
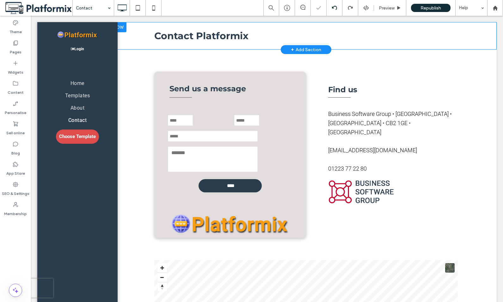
click at [336, 8] on div at bounding box center [251, 151] width 503 height 302
click at [336, 8] on icon at bounding box center [334, 7] width 5 height 5
click at [336, 8] on div at bounding box center [251, 151] width 503 height 302
click at [336, 8] on icon at bounding box center [334, 7] width 5 height 5
click at [336, 8] on div at bounding box center [251, 151] width 503 height 302
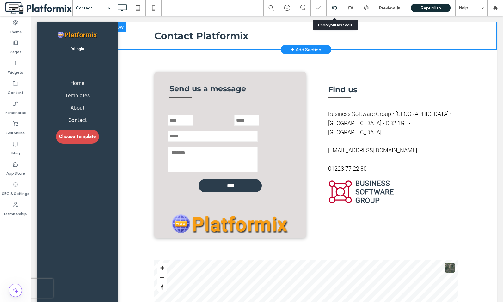
click at [334, 8] on icon at bounding box center [334, 7] width 5 height 5
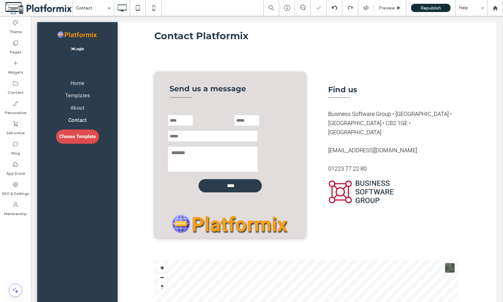
scroll to position [0, 0]
click at [334, 8] on div at bounding box center [251, 151] width 503 height 302
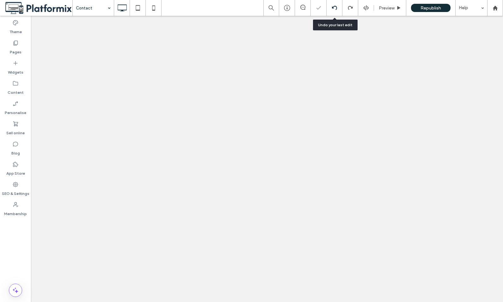
click at [334, 8] on icon at bounding box center [334, 7] width 5 height 5
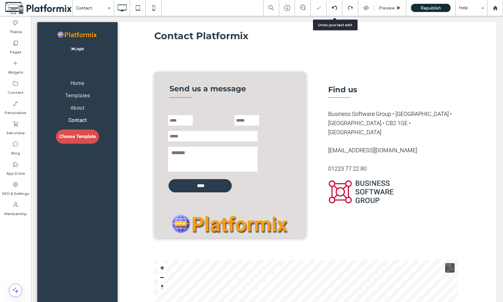
click at [334, 8] on div at bounding box center [251, 151] width 503 height 302
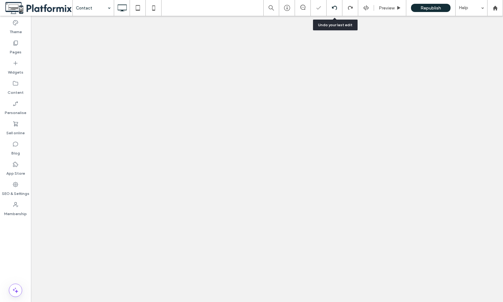
click at [334, 8] on icon at bounding box center [334, 7] width 5 height 5
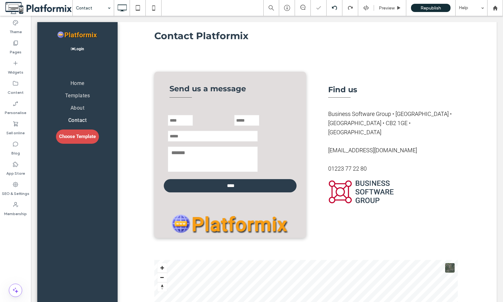
click at [334, 8] on icon at bounding box center [334, 7] width 5 height 5
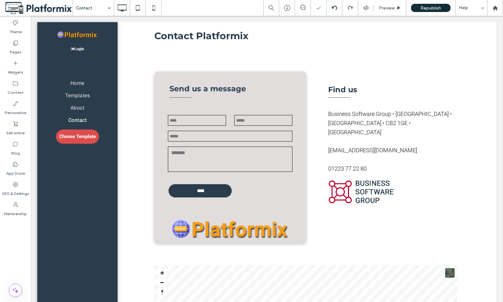
click at [334, 8] on icon at bounding box center [334, 7] width 5 height 5
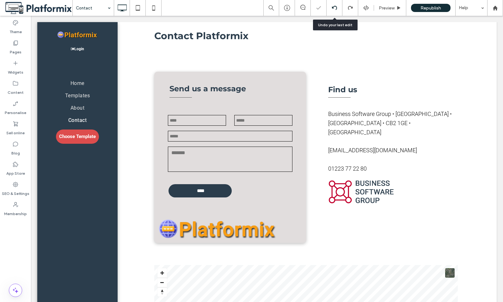
click at [334, 8] on icon at bounding box center [334, 7] width 5 height 5
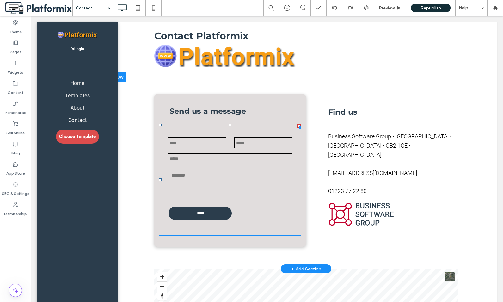
click at [227, 142] on div "Name:" at bounding box center [197, 143] width 66 height 13
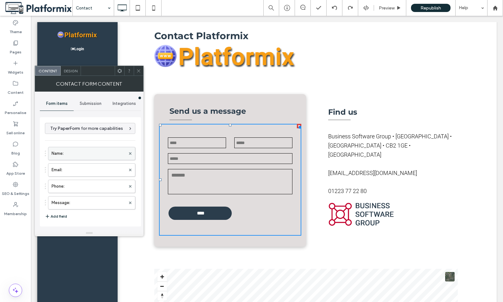
click at [72, 153] on label "Name:" at bounding box center [89, 153] width 74 height 13
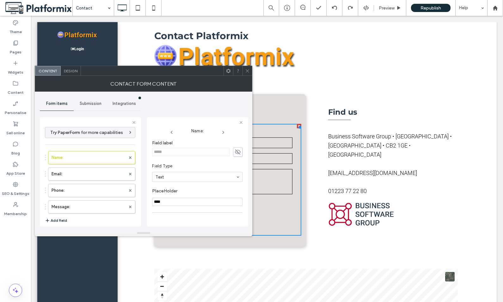
click at [223, 132] on use at bounding box center [223, 132] width 1 height 3
click at [221, 132] on icon at bounding box center [222, 132] width 5 height 5
click at [223, 132] on use at bounding box center [223, 132] width 1 height 3
click at [222, 132] on icon at bounding box center [224, 132] width 5 height 5
type input "*"
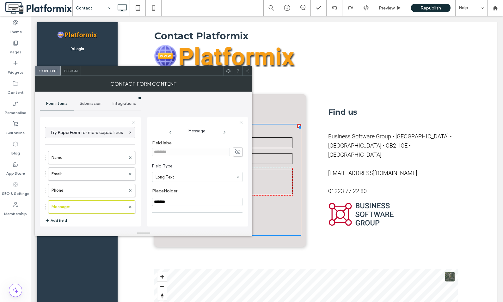
type input "****"
click at [171, 134] on use at bounding box center [172, 132] width 2 height 3
type input "**"
type input "*******"
click at [171, 134] on icon at bounding box center [170, 132] width 5 height 5
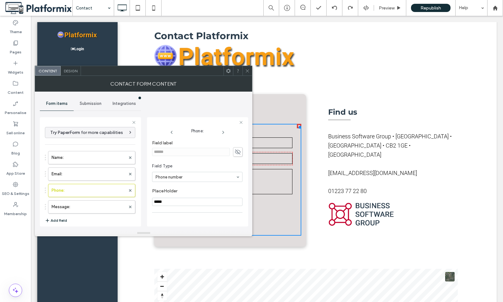
click at [171, 134] on use at bounding box center [172, 132] width 2 height 3
type input "*"
click at [171, 134] on use at bounding box center [172, 132] width 2 height 3
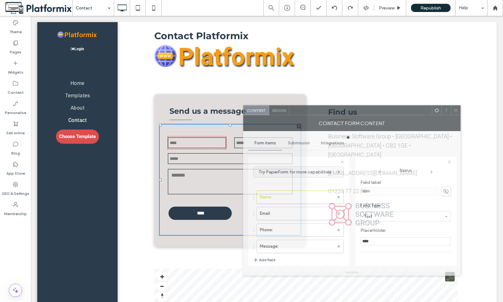
drag, startPoint x: 163, startPoint y: 73, endPoint x: 371, endPoint y: 113, distance: 212.2
click at [371, 113] on div at bounding box center [360, 110] width 143 height 9
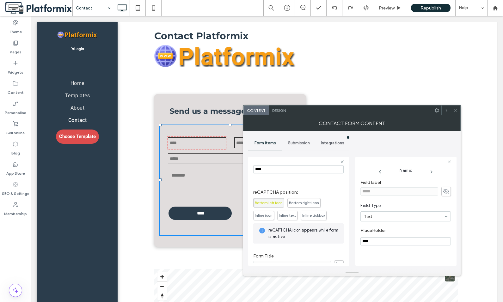
scroll to position [132, 0]
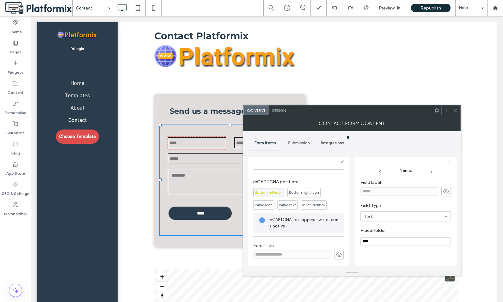
click at [279, 111] on span "Design" at bounding box center [279, 110] width 14 height 5
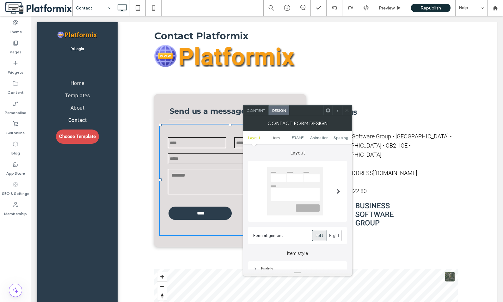
click at [276, 139] on span "Item" at bounding box center [276, 137] width 8 height 5
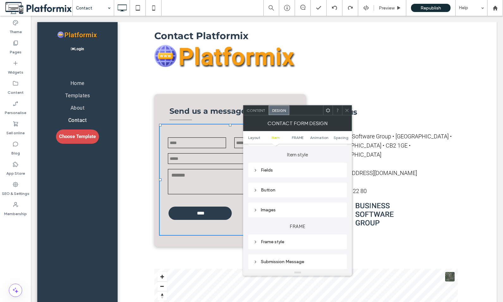
scroll to position [101, 0]
click at [257, 169] on icon at bounding box center [255, 168] width 4 height 4
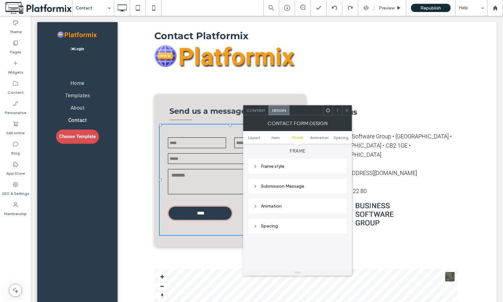
scroll to position [290, 0]
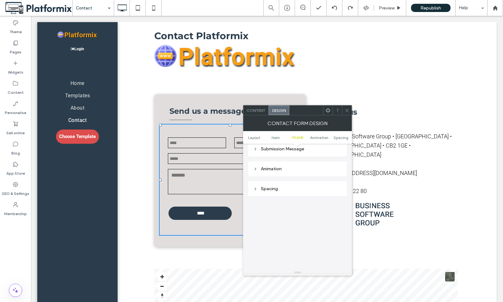
click at [257, 188] on icon at bounding box center [255, 189] width 4 height 4
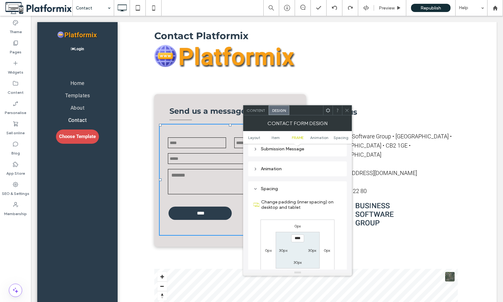
click at [255, 170] on icon at bounding box center [255, 169] width 4 height 4
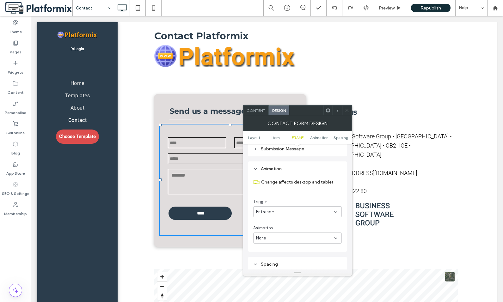
click at [255, 148] on icon at bounding box center [255, 149] width 4 height 4
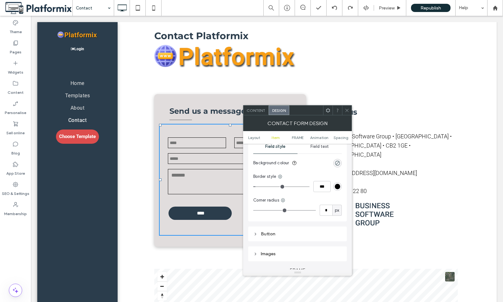
scroll to position [132, 0]
click at [255, 233] on icon at bounding box center [255, 235] width 4 height 4
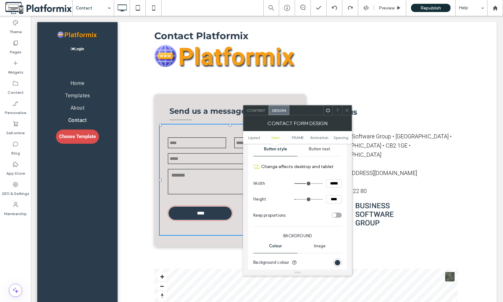
scroll to position [69, 0]
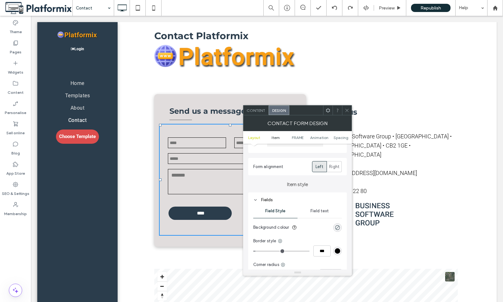
click at [278, 137] on span "Item" at bounding box center [276, 137] width 8 height 5
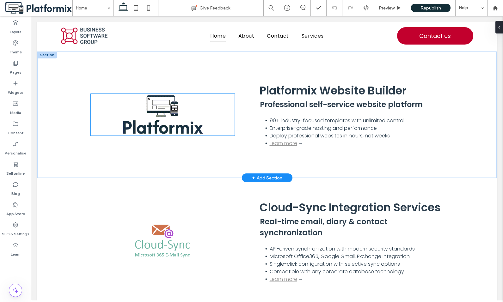
click at [157, 125] on img at bounding box center [162, 115] width 118 height 42
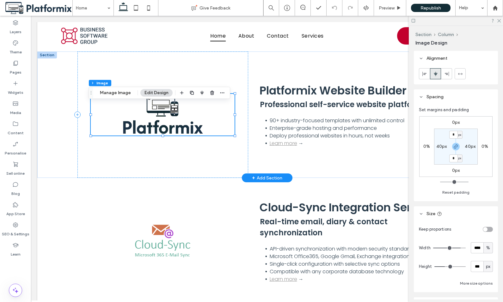
click at [151, 129] on img at bounding box center [162, 115] width 118 height 42
click at [499, 20] on icon at bounding box center [499, 20] width 4 height 4
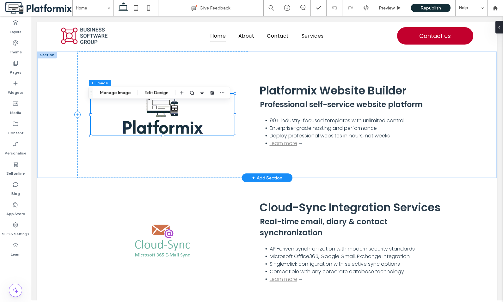
click at [135, 121] on img at bounding box center [162, 115] width 118 height 42
click at [113, 94] on button "Manage Image" at bounding box center [115, 93] width 39 height 8
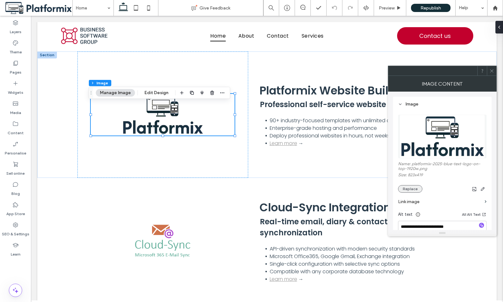
click at [413, 189] on button "Replace" at bounding box center [410, 189] width 24 height 8
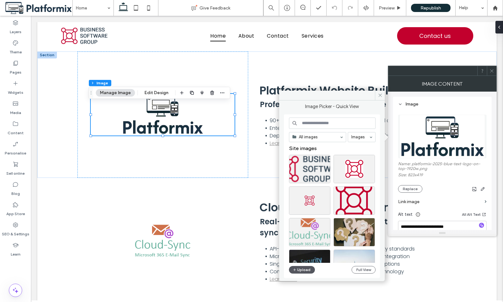
click at [298, 271] on button "Upload" at bounding box center [302, 270] width 26 height 8
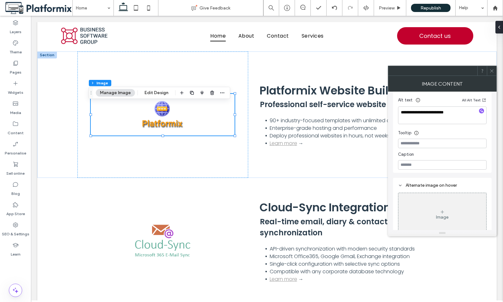
scroll to position [124, 0]
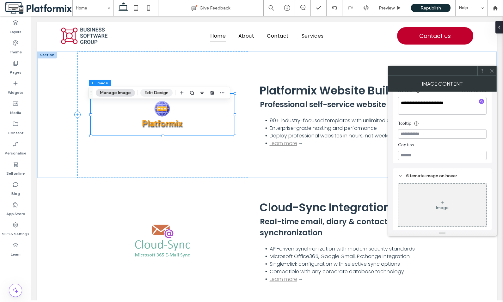
click at [152, 93] on button "Edit Design" at bounding box center [156, 93] width 32 height 8
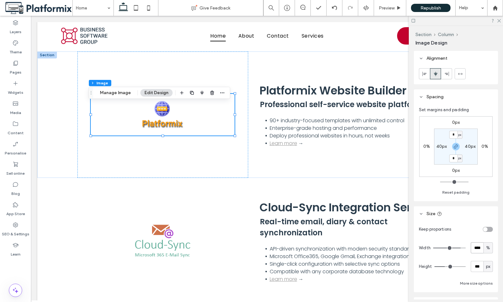
drag, startPoint x: 471, startPoint y: 247, endPoint x: 481, endPoint y: 246, distance: 10.9
click at [481, 246] on div "**** %" at bounding box center [482, 248] width 22 height 11
type input "***"
click at [475, 267] on input "***" at bounding box center [477, 266] width 13 height 11
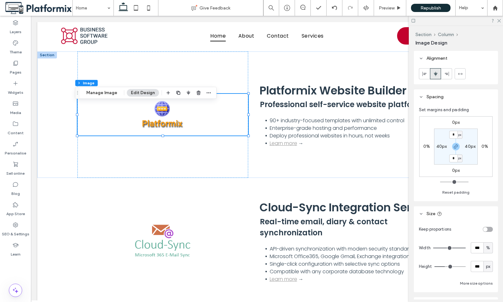
type input "***"
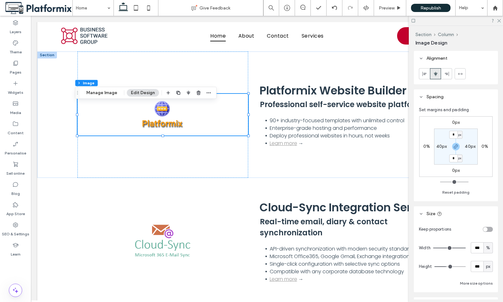
type input "***"
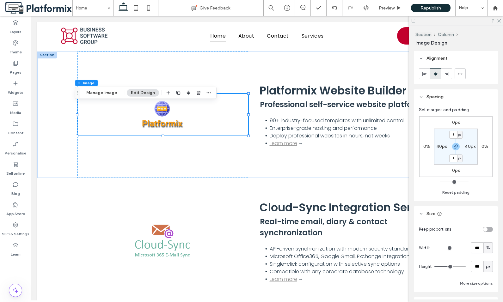
type input "***"
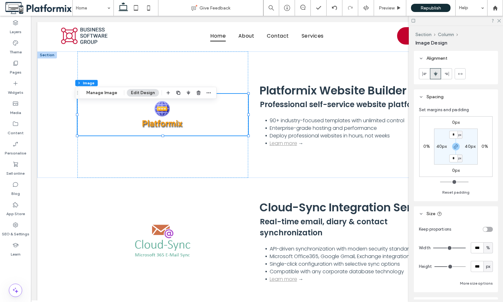
type input "***"
click at [448, 267] on input "range" at bounding box center [450, 267] width 31 height 1
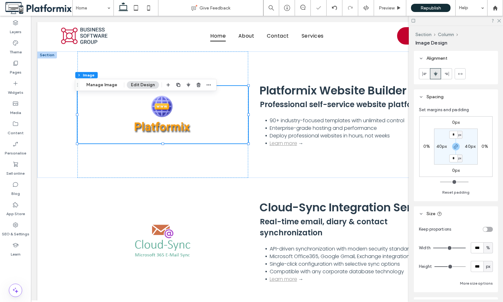
type input "***"
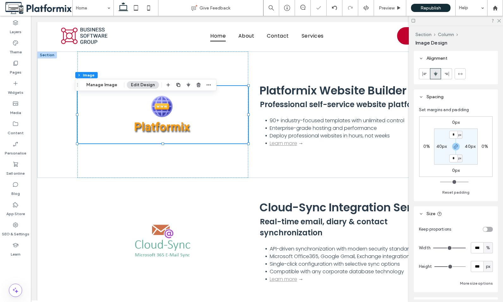
type input "***"
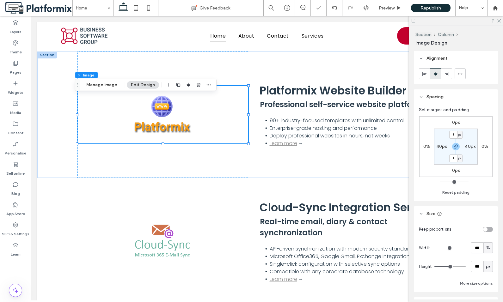
click at [449, 267] on input "range" at bounding box center [450, 267] width 31 height 1
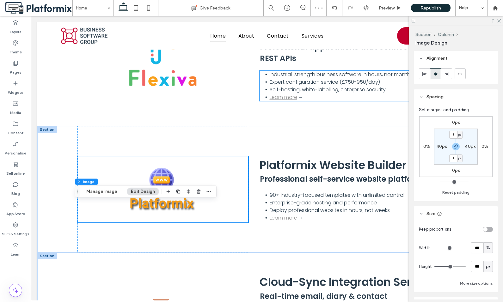
scroll to position [656, 0]
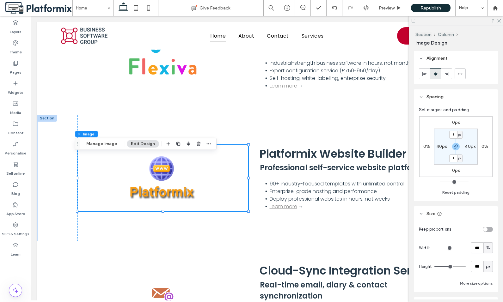
type input "***"
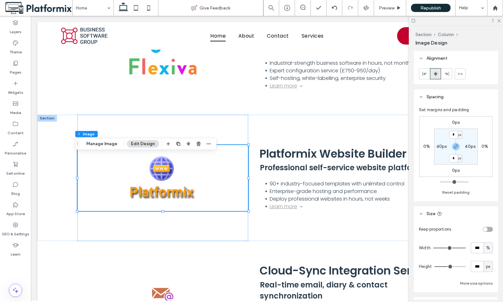
click at [450, 267] on input "range" at bounding box center [450, 267] width 31 height 1
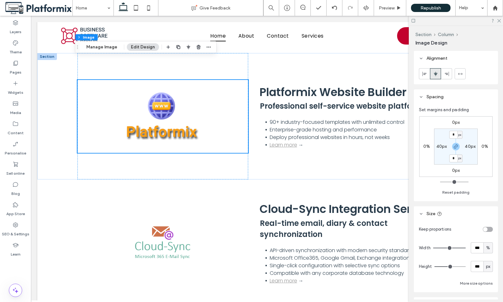
scroll to position [783, 0]
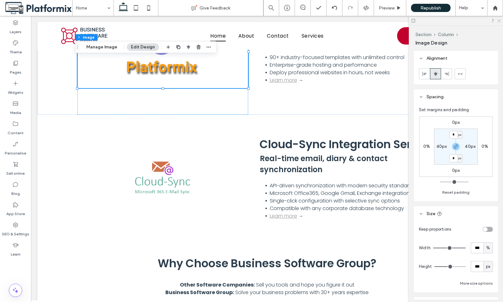
click at [500, 20] on icon at bounding box center [499, 20] width 4 height 4
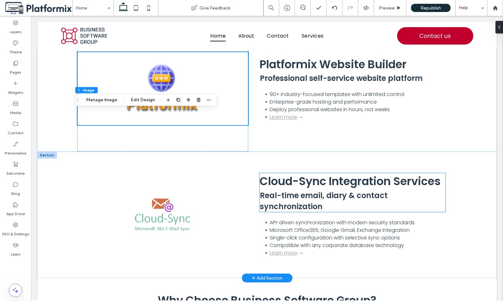
scroll to position [688, 0]
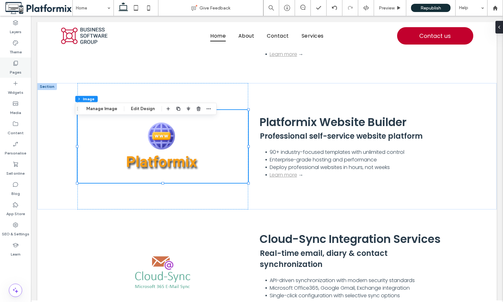
click at [17, 71] on label "Pages" at bounding box center [16, 70] width 12 height 9
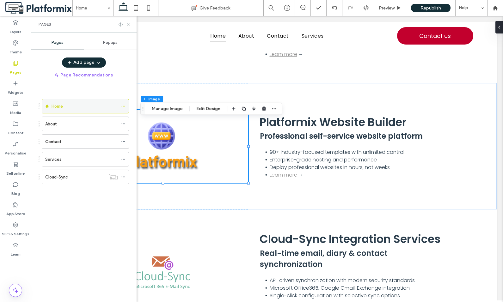
click at [125, 107] on icon at bounding box center [123, 106] width 4 height 4
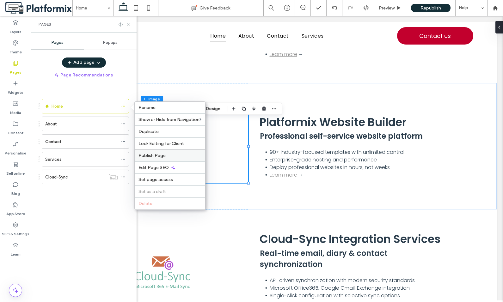
click at [150, 157] on span "Publish Page" at bounding box center [152, 155] width 27 height 5
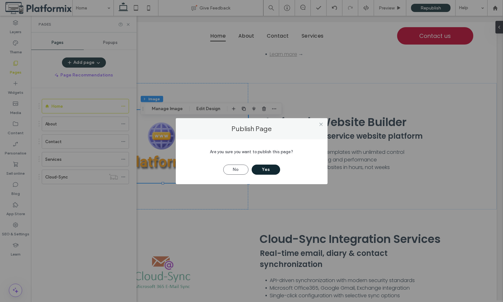
click at [275, 171] on button "Yes" at bounding box center [266, 170] width 28 height 10
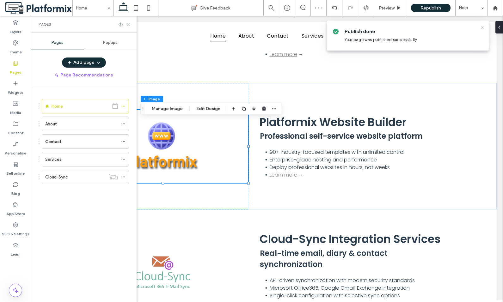
click at [482, 28] on icon at bounding box center [482, 27] width 5 height 5
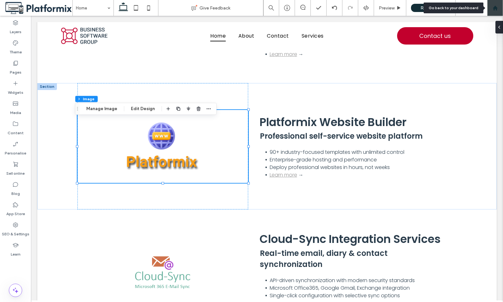
click at [494, 7] on use at bounding box center [495, 7] width 5 height 5
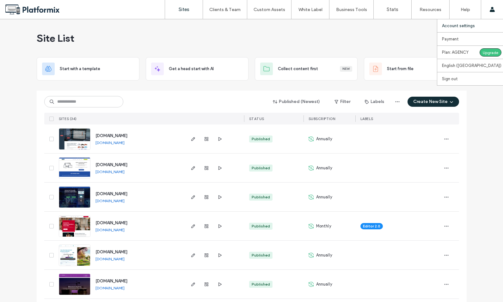
click at [459, 25] on label "Account settings" at bounding box center [458, 25] width 33 height 5
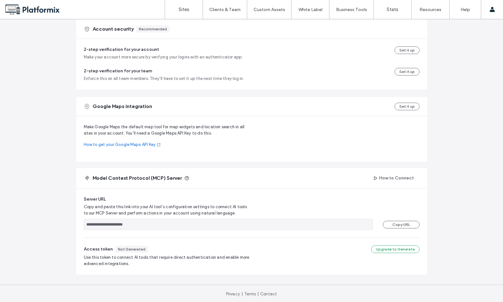
scroll to position [190, 0]
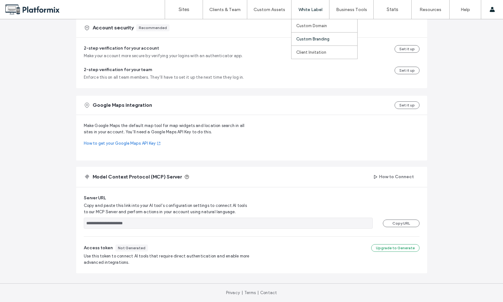
click at [310, 37] on label "Custom Branding" at bounding box center [312, 39] width 33 height 5
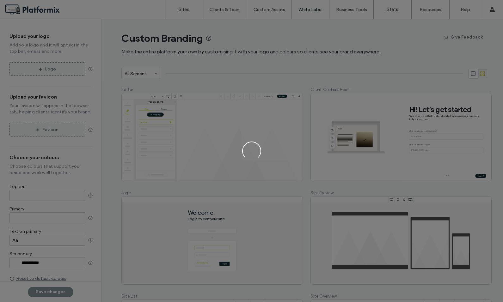
type input "*******"
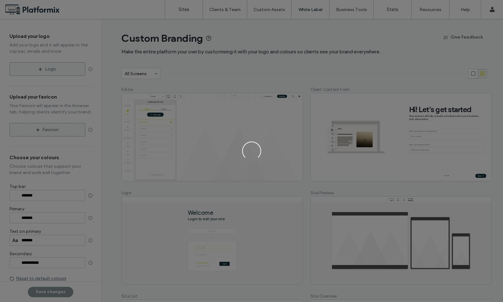
type input "*******"
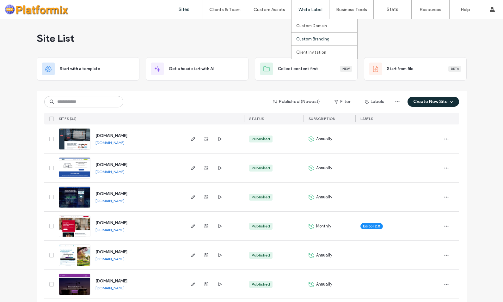
click at [307, 39] on label "Custom Branding" at bounding box center [312, 39] width 33 height 5
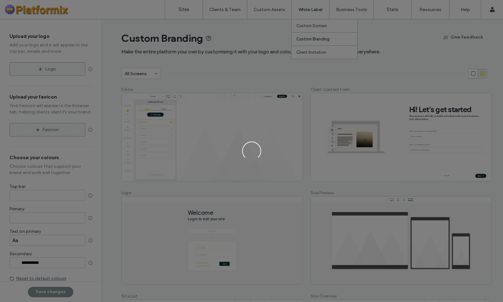
type input "*******"
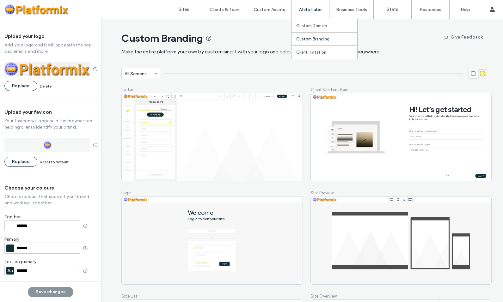
type input "*******"
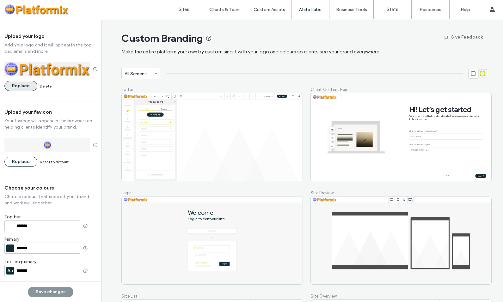
click at [25, 86] on button "Replace" at bounding box center [20, 86] width 33 height 10
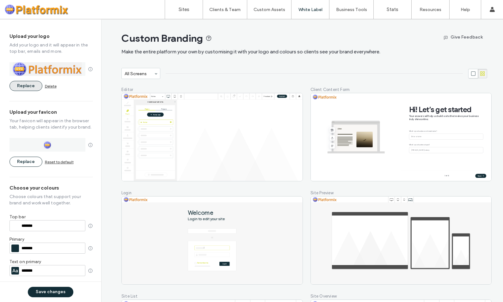
click at [25, 86] on button "Replace" at bounding box center [25, 86] width 33 height 10
click at [46, 295] on button "Save changes" at bounding box center [51, 292] width 46 height 10
click at [182, 7] on label "Sites" at bounding box center [184, 10] width 11 height 6
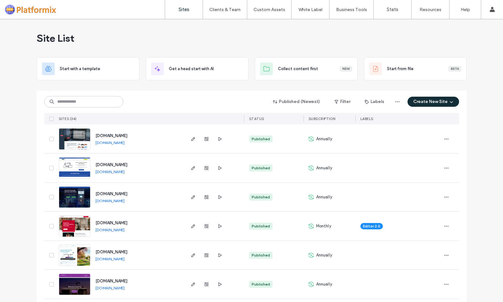
click at [77, 219] on img at bounding box center [74, 237] width 31 height 43
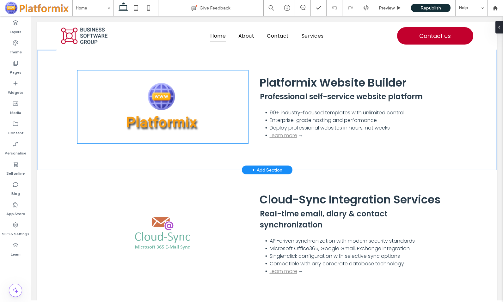
click at [159, 114] on img at bounding box center [163, 107] width 146 height 73
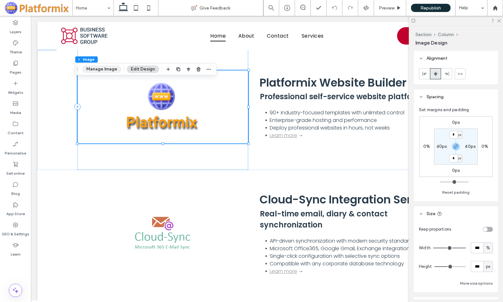
click at [102, 66] on button "Manage Image" at bounding box center [101, 69] width 39 height 8
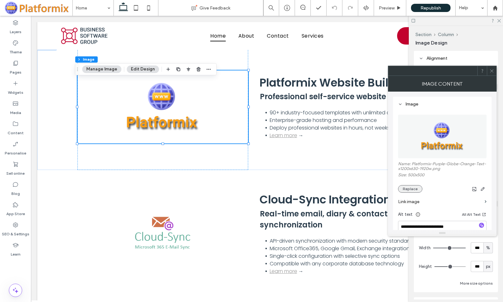
click at [410, 189] on button "Replace" at bounding box center [410, 189] width 24 height 8
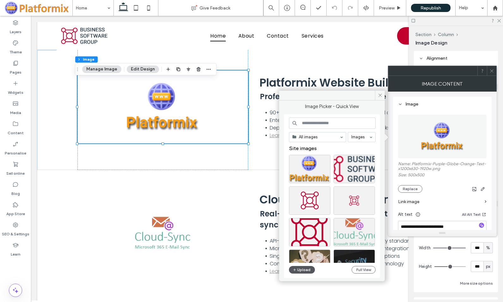
click at [299, 270] on button "Upload" at bounding box center [302, 270] width 26 height 8
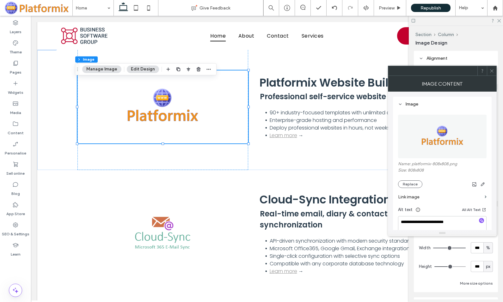
click at [493, 71] on icon at bounding box center [492, 71] width 5 height 5
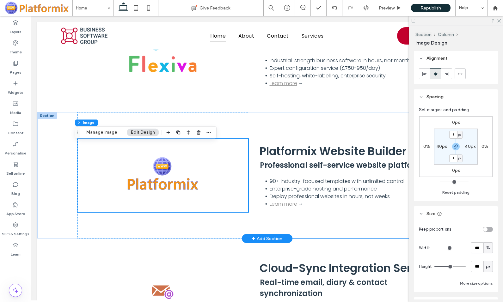
scroll to position [664, 0]
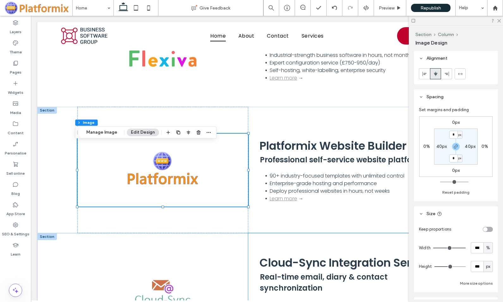
click at [271, 253] on div "Real-time email, diary & contact synchronization Cloud-Sync Integration Service…" at bounding box center [352, 296] width 209 height 127
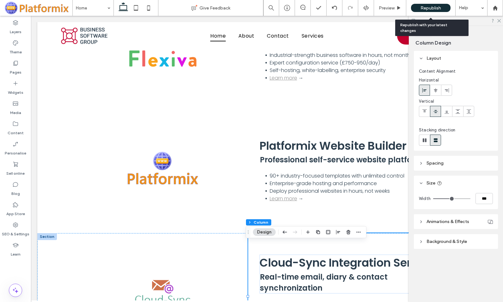
click at [430, 8] on span "Republish" at bounding box center [431, 7] width 21 height 5
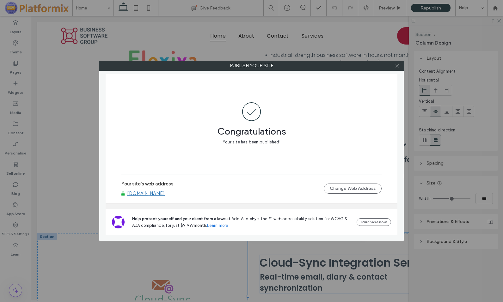
click at [398, 66] on icon at bounding box center [397, 66] width 5 height 5
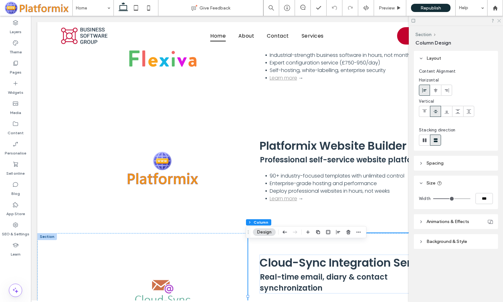
click at [497, 21] on icon at bounding box center [499, 20] width 4 height 4
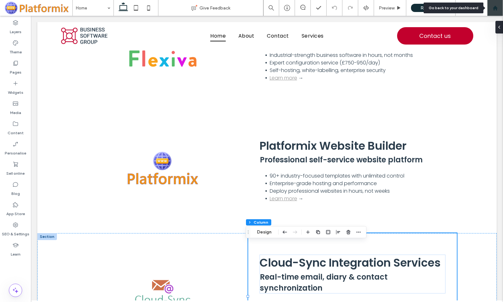
click at [495, 9] on use at bounding box center [495, 7] width 5 height 5
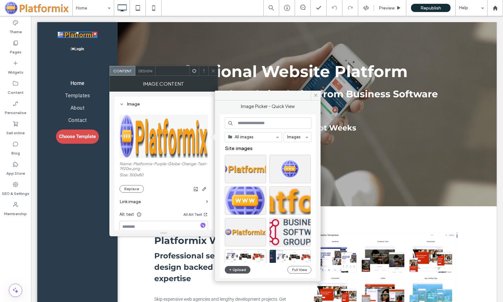
click at [237, 270] on button "Upload" at bounding box center [238, 270] width 26 height 8
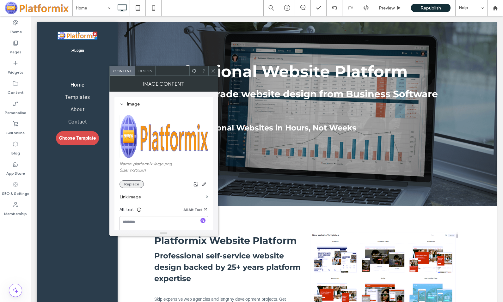
click at [127, 185] on button "Replace" at bounding box center [132, 185] width 24 height 8
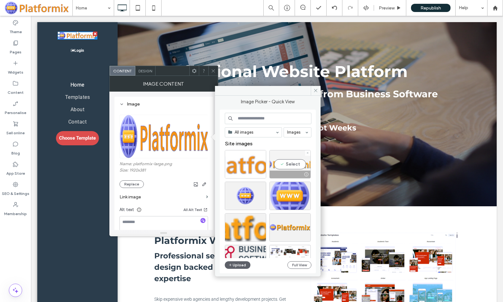
click at [291, 166] on div "Select" at bounding box center [290, 164] width 41 height 28
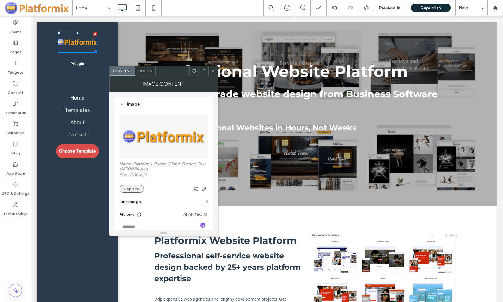
click at [133, 189] on button "Replace" at bounding box center [132, 189] width 24 height 8
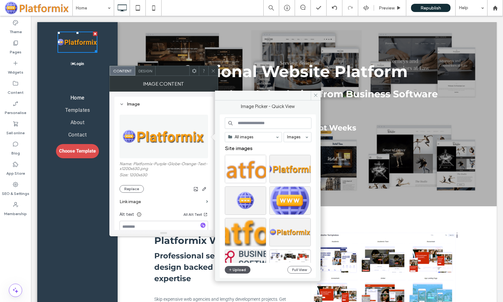
click at [232, 271] on icon "button" at bounding box center [231, 270] width 4 height 5
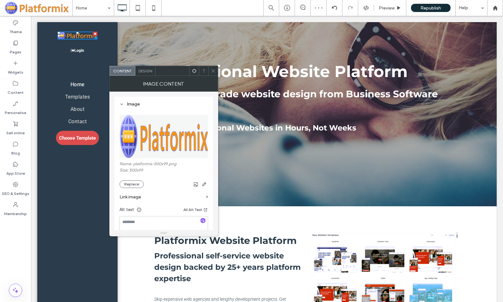
click at [214, 71] on icon at bounding box center [213, 71] width 5 height 5
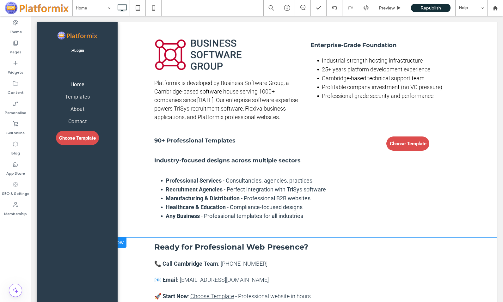
scroll to position [756, 0]
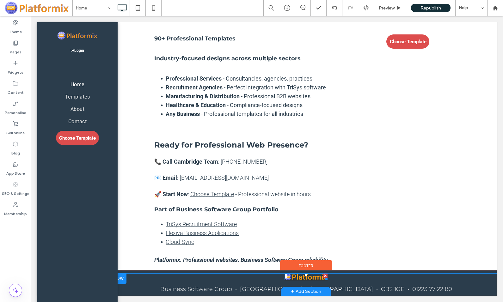
click at [304, 279] on img at bounding box center [306, 277] width 43 height 7
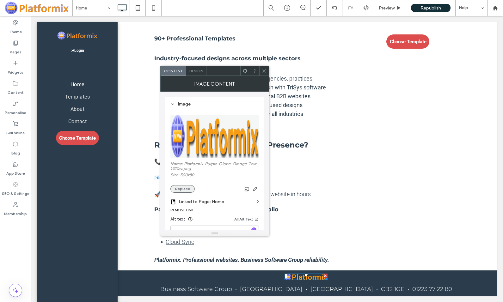
click at [188, 189] on button "Replace" at bounding box center [183, 189] width 24 height 8
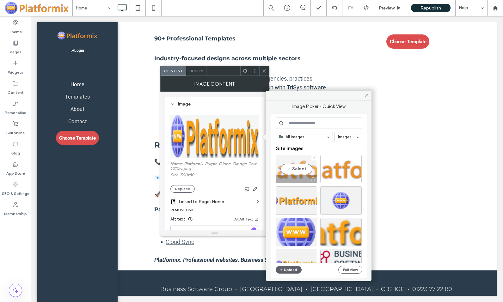
click at [297, 170] on div "Select" at bounding box center [296, 169] width 41 height 28
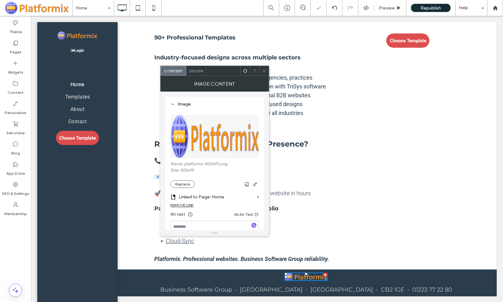
click at [264, 70] on icon at bounding box center [264, 71] width 5 height 5
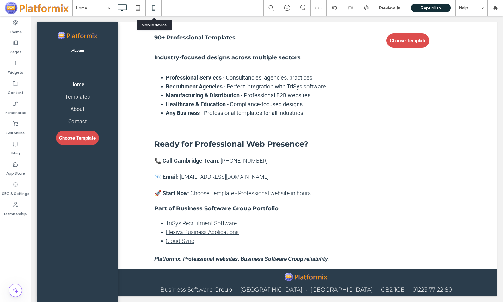
click at [156, 8] on icon at bounding box center [153, 8] width 13 height 13
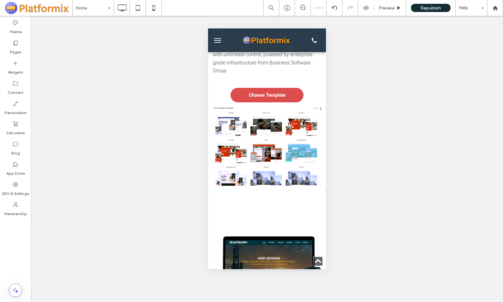
scroll to position [411, 0]
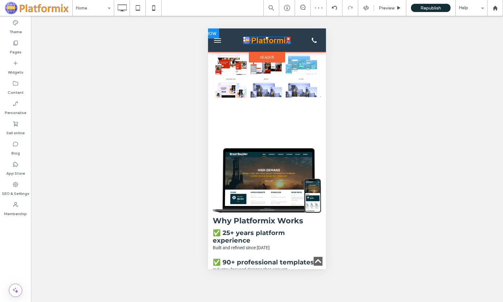
click at [258, 41] on img at bounding box center [266, 41] width 47 height 8
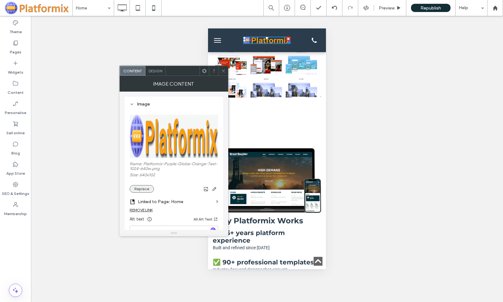
click at [142, 189] on button "Replace" at bounding box center [142, 189] width 24 height 8
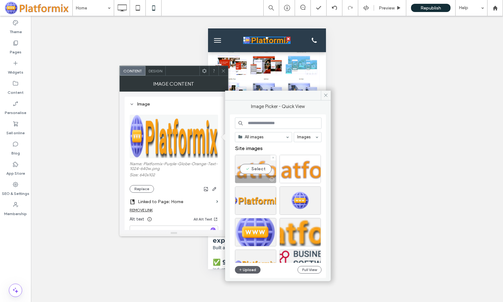
click at [253, 169] on div "Select" at bounding box center [255, 169] width 41 height 28
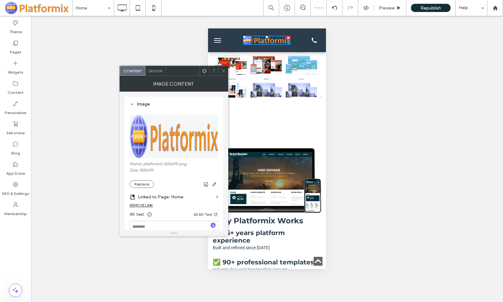
click at [225, 71] on icon at bounding box center [223, 71] width 5 height 5
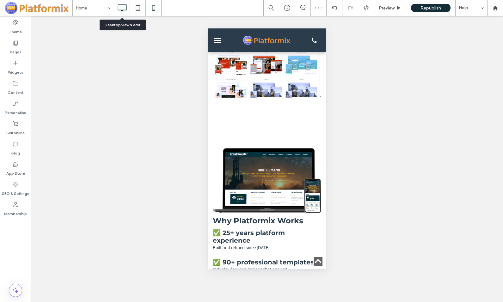
click at [121, 6] on icon at bounding box center [122, 8] width 13 height 13
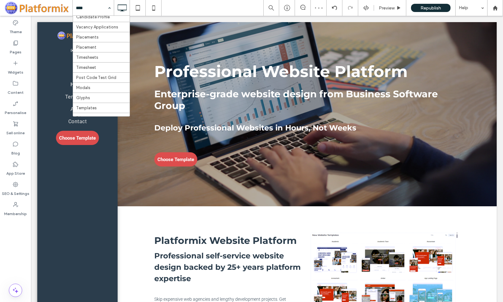
scroll to position [95, 0]
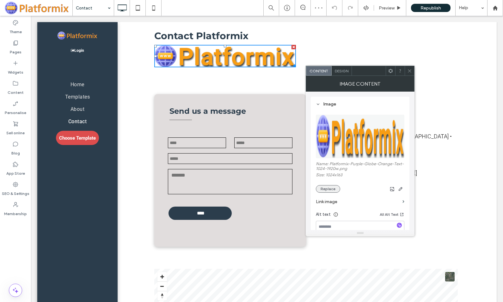
click at [328, 185] on button "Replace" at bounding box center [328, 189] width 24 height 8
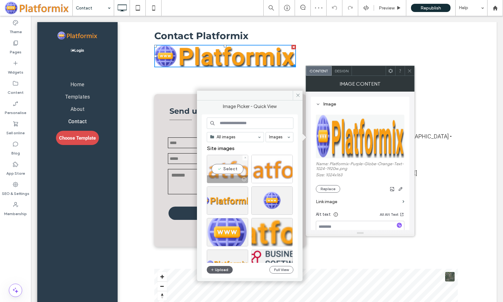
drag, startPoint x: 230, startPoint y: 169, endPoint x: 204, endPoint y: 151, distance: 31.4
click at [230, 169] on div "Select" at bounding box center [227, 169] width 41 height 28
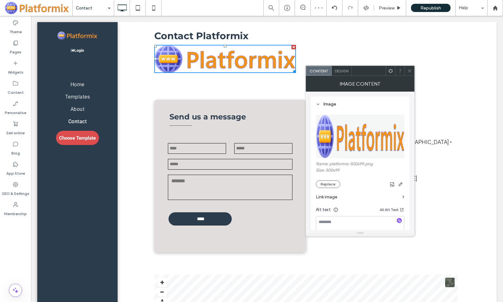
click at [409, 71] on icon at bounding box center [409, 71] width 5 height 5
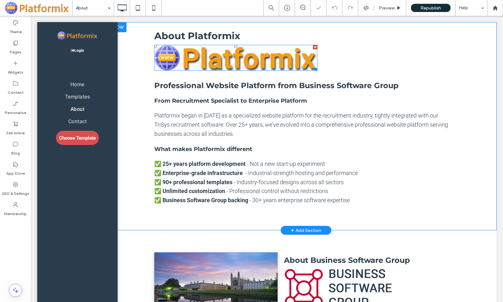
click at [215, 60] on img at bounding box center [235, 58] width 163 height 26
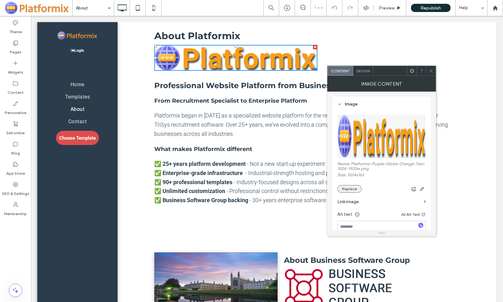
click at [355, 188] on button "Replace" at bounding box center [350, 189] width 24 height 8
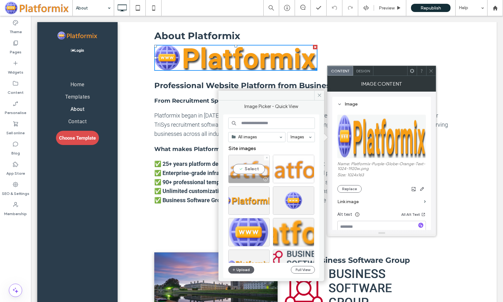
click at [248, 167] on div "Select" at bounding box center [248, 169] width 41 height 28
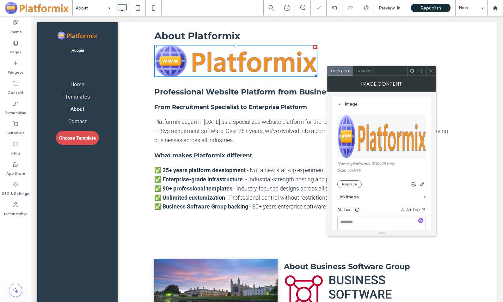
click at [430, 70] on use at bounding box center [431, 70] width 3 height 3
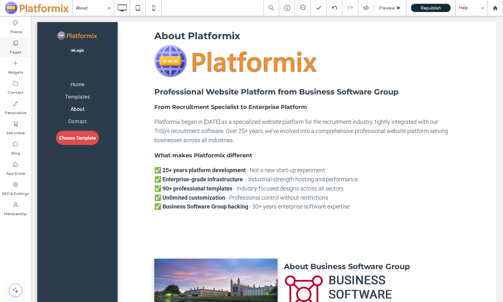
click at [19, 44] on div "Pages" at bounding box center [15, 47] width 31 height 20
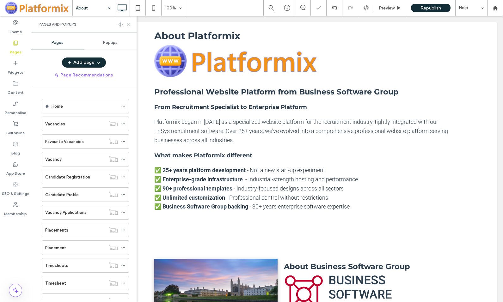
click at [110, 41] on span "Popups" at bounding box center [110, 42] width 15 height 5
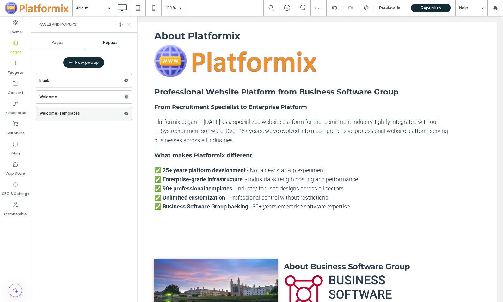
click at [58, 115] on label "Welcome-Templates" at bounding box center [81, 113] width 85 height 13
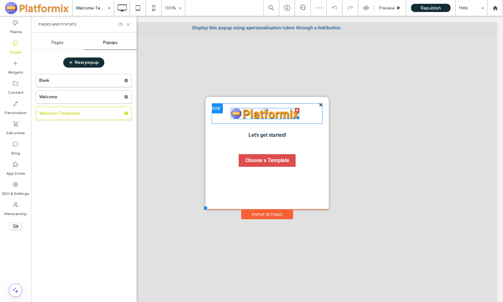
click at [259, 118] on img at bounding box center [265, 113] width 69 height 11
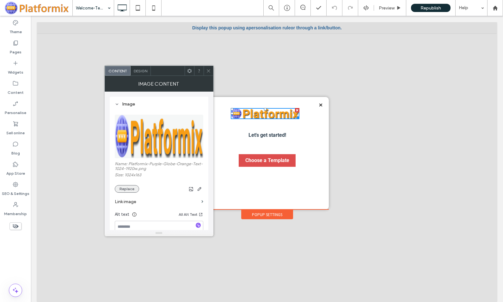
click at [127, 189] on button "Replace" at bounding box center [127, 189] width 24 height 8
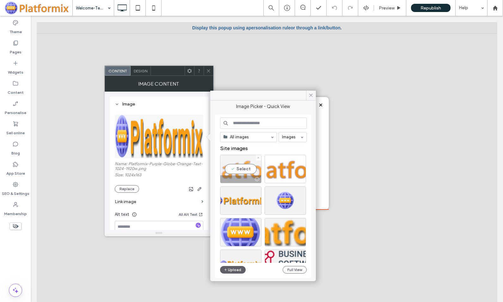
click at [240, 168] on div "Select" at bounding box center [240, 169] width 41 height 28
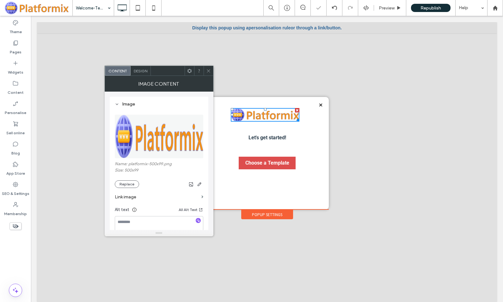
click at [209, 72] on use at bounding box center [208, 70] width 3 height 3
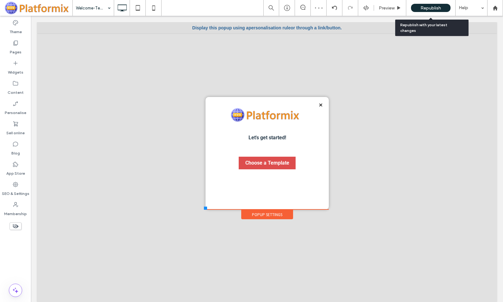
click at [429, 6] on span "Republish" at bounding box center [431, 7] width 21 height 5
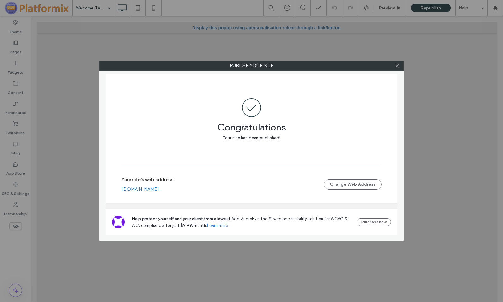
click at [398, 65] on icon at bounding box center [397, 66] width 5 height 5
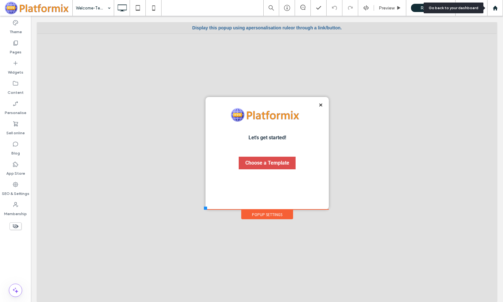
click at [497, 7] on use at bounding box center [495, 7] width 5 height 5
